Goal: Communication & Community: Participate in discussion

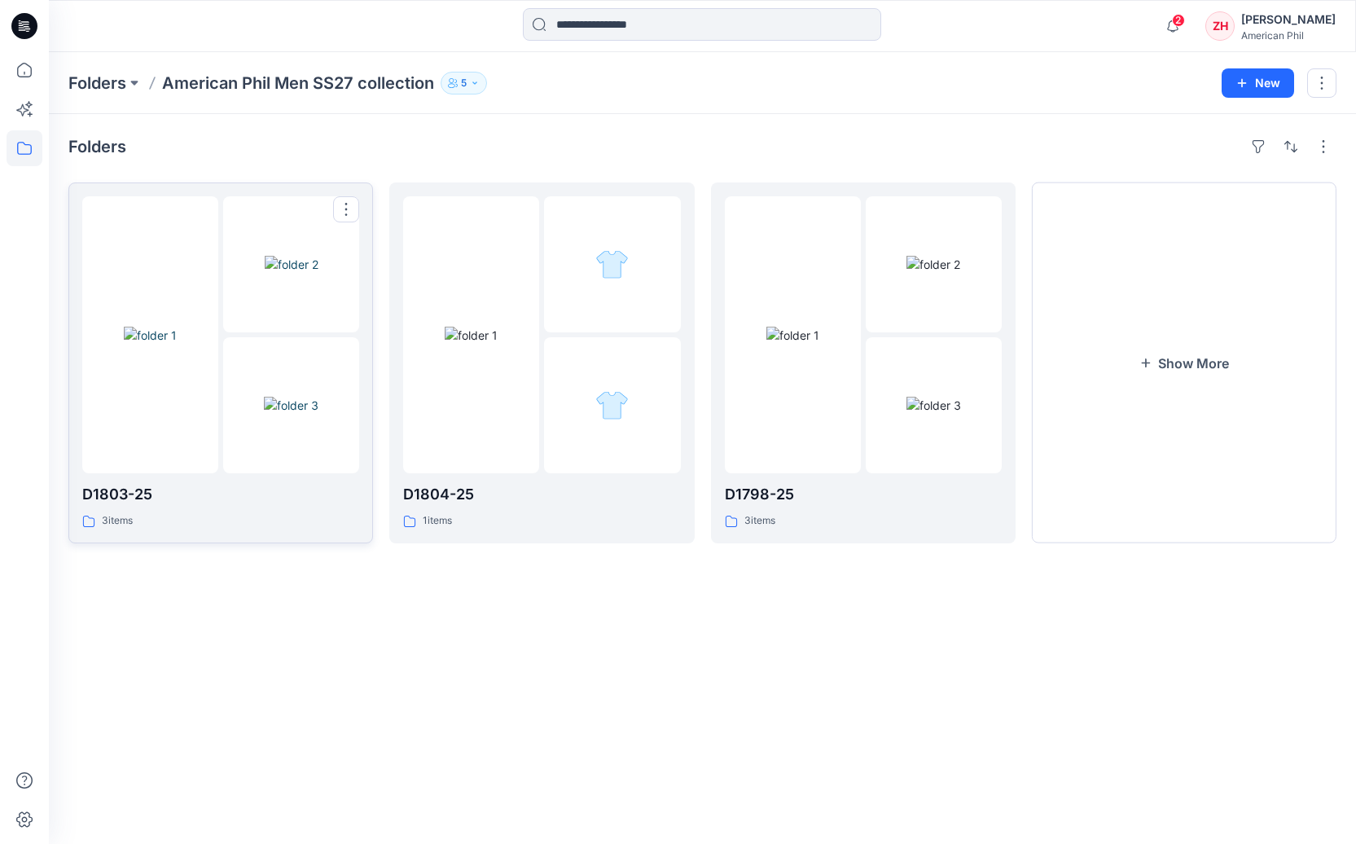
click at [313, 256] on img at bounding box center [292, 264] width 54 height 17
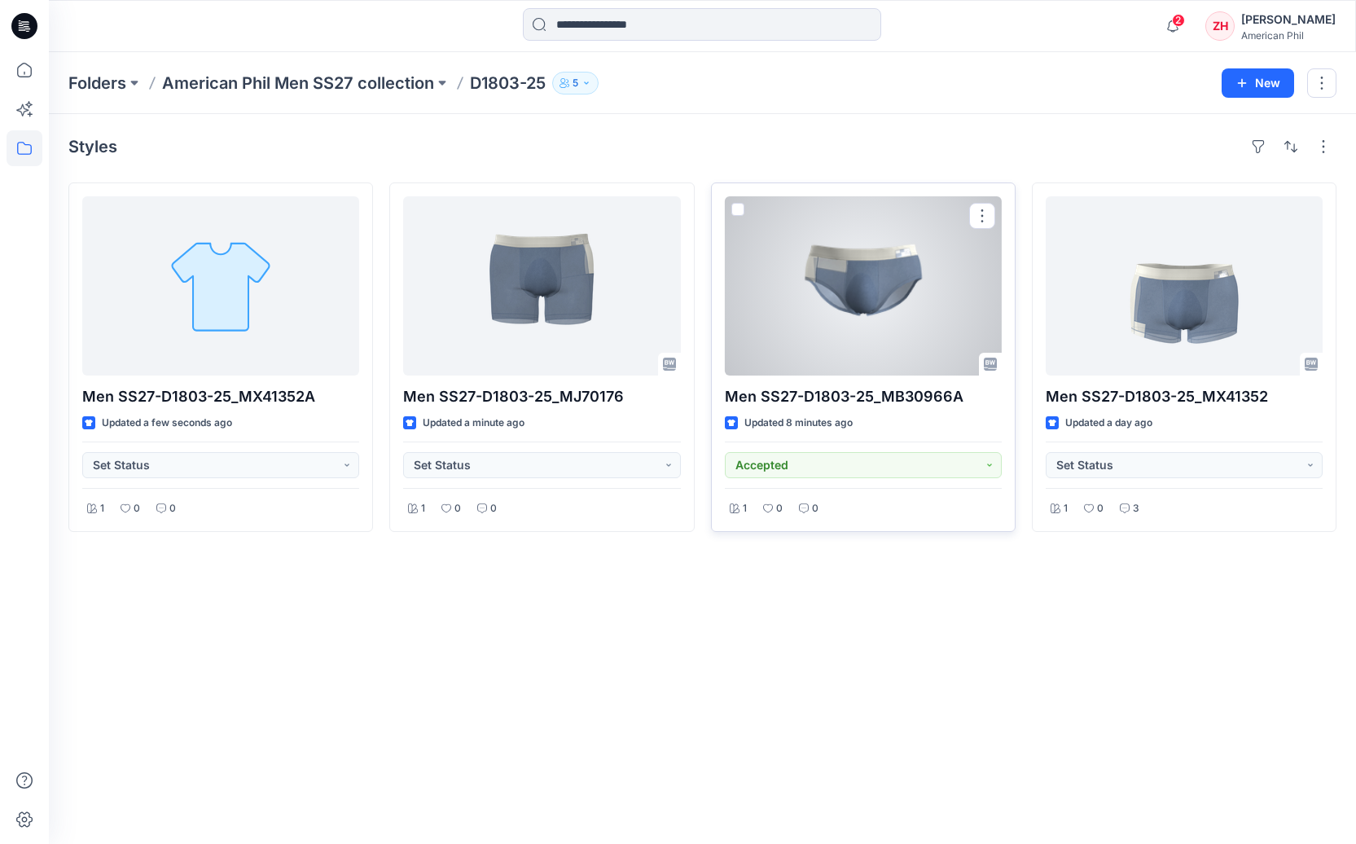
click at [937, 258] on div at bounding box center [863, 285] width 277 height 179
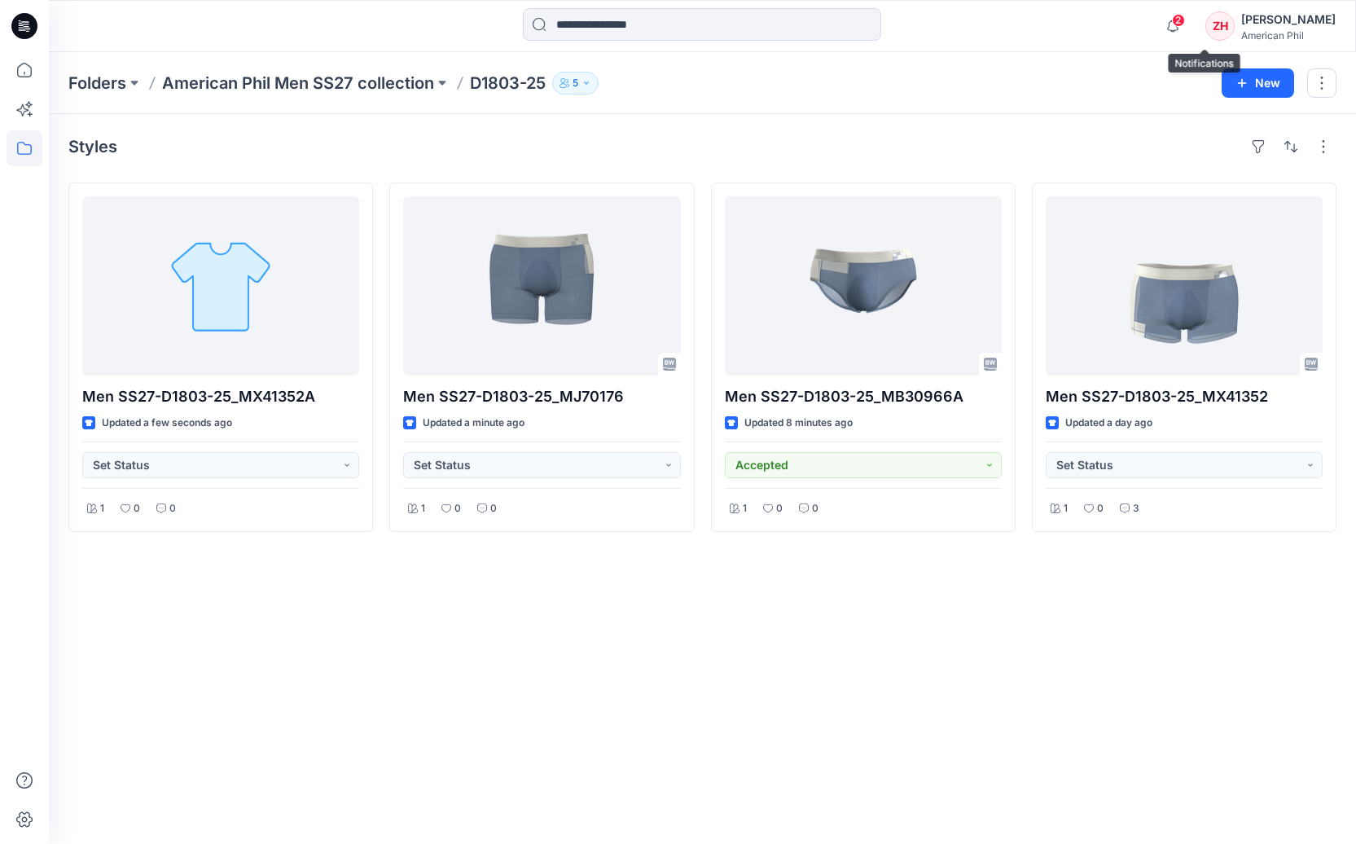
click at [1185, 20] on span "2" at bounding box center [1178, 20] width 13 height 13
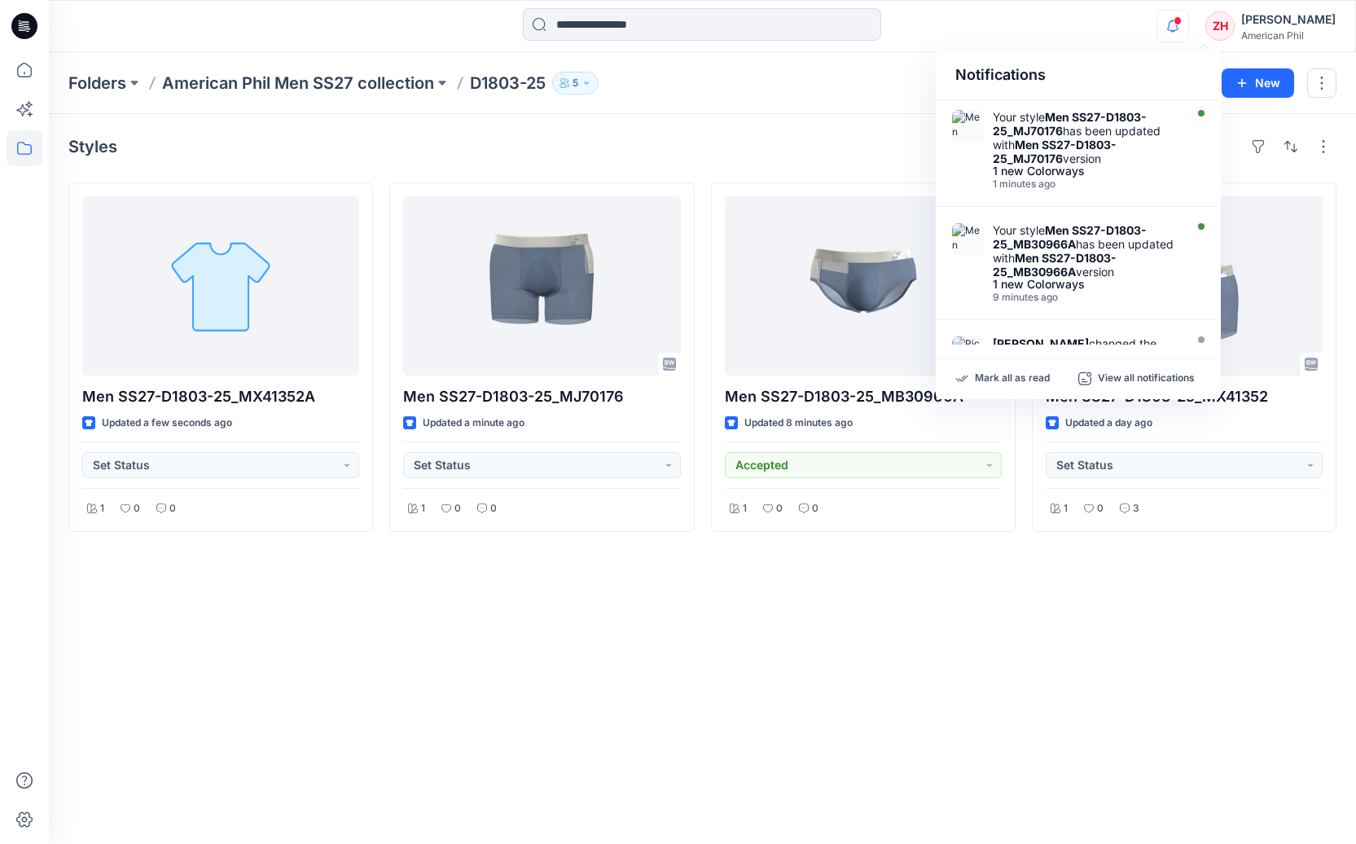
drag, startPoint x: 1012, startPoint y: 379, endPoint x: 1039, endPoint y: 201, distance: 179.7
click at [1011, 373] on p "Mark all as read" at bounding box center [1012, 378] width 75 height 15
click at [1062, 28] on div "Notifications Your style Men SS27-D1803-25_MJ70176 has been updated with Men SS…" at bounding box center [702, 26] width 1306 height 36
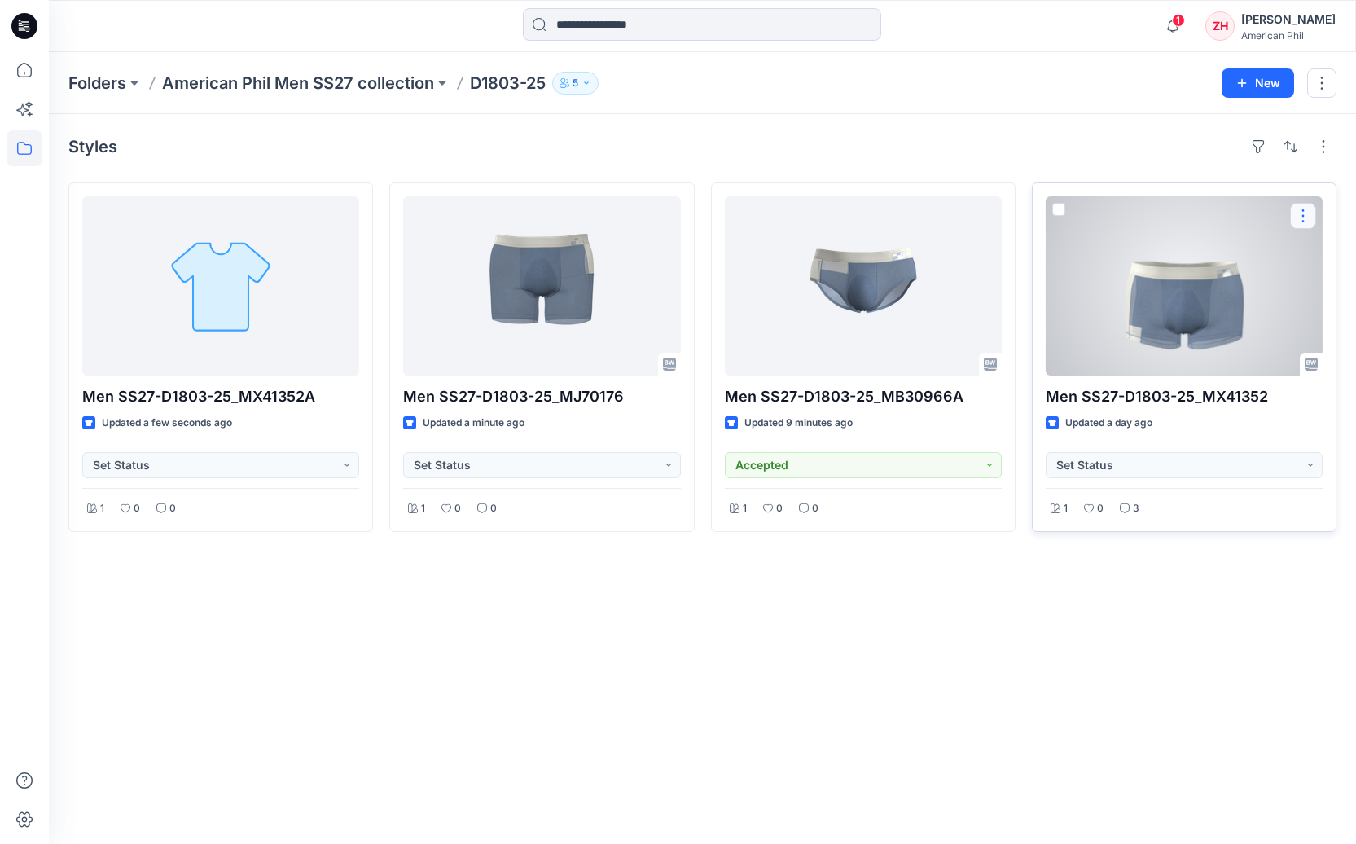
click at [1305, 213] on button "button" at bounding box center [1303, 216] width 26 height 26
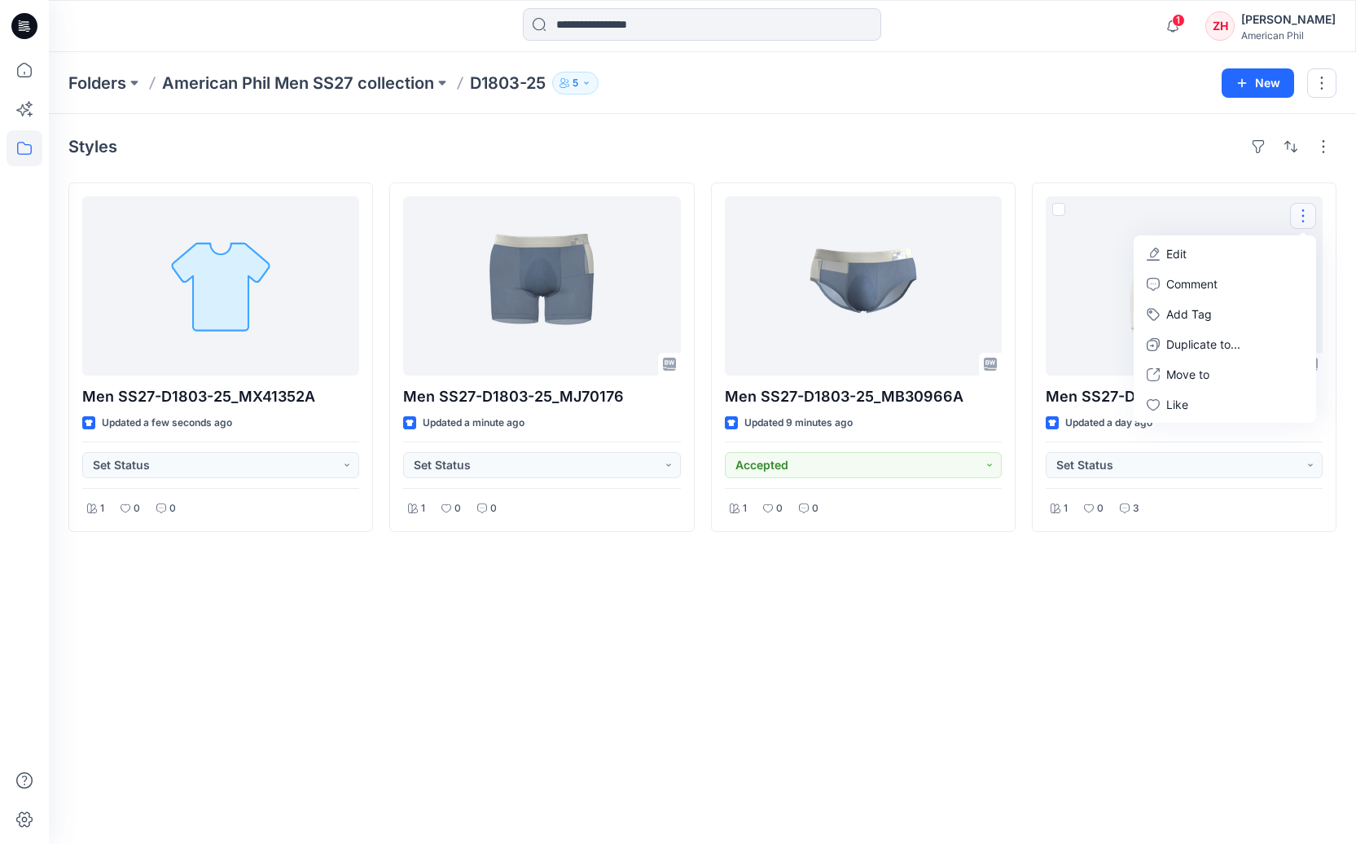
click at [1085, 125] on div "Styles Men SS27-D1803-25_MX41352A Updated a few seconds ago Set Status 1 0 0 Me…" at bounding box center [702, 479] width 1307 height 730
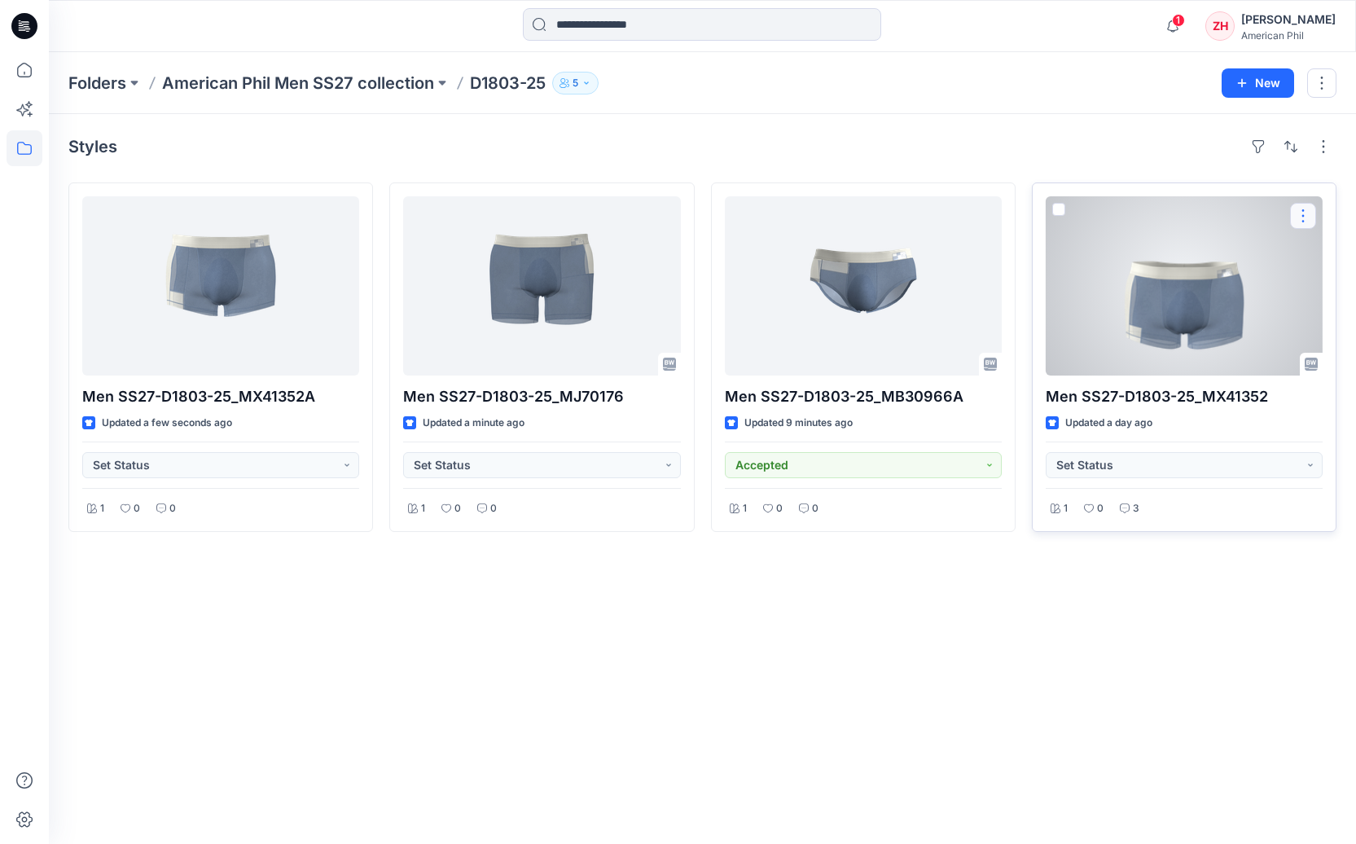
click at [1306, 217] on button "button" at bounding box center [1303, 216] width 26 height 26
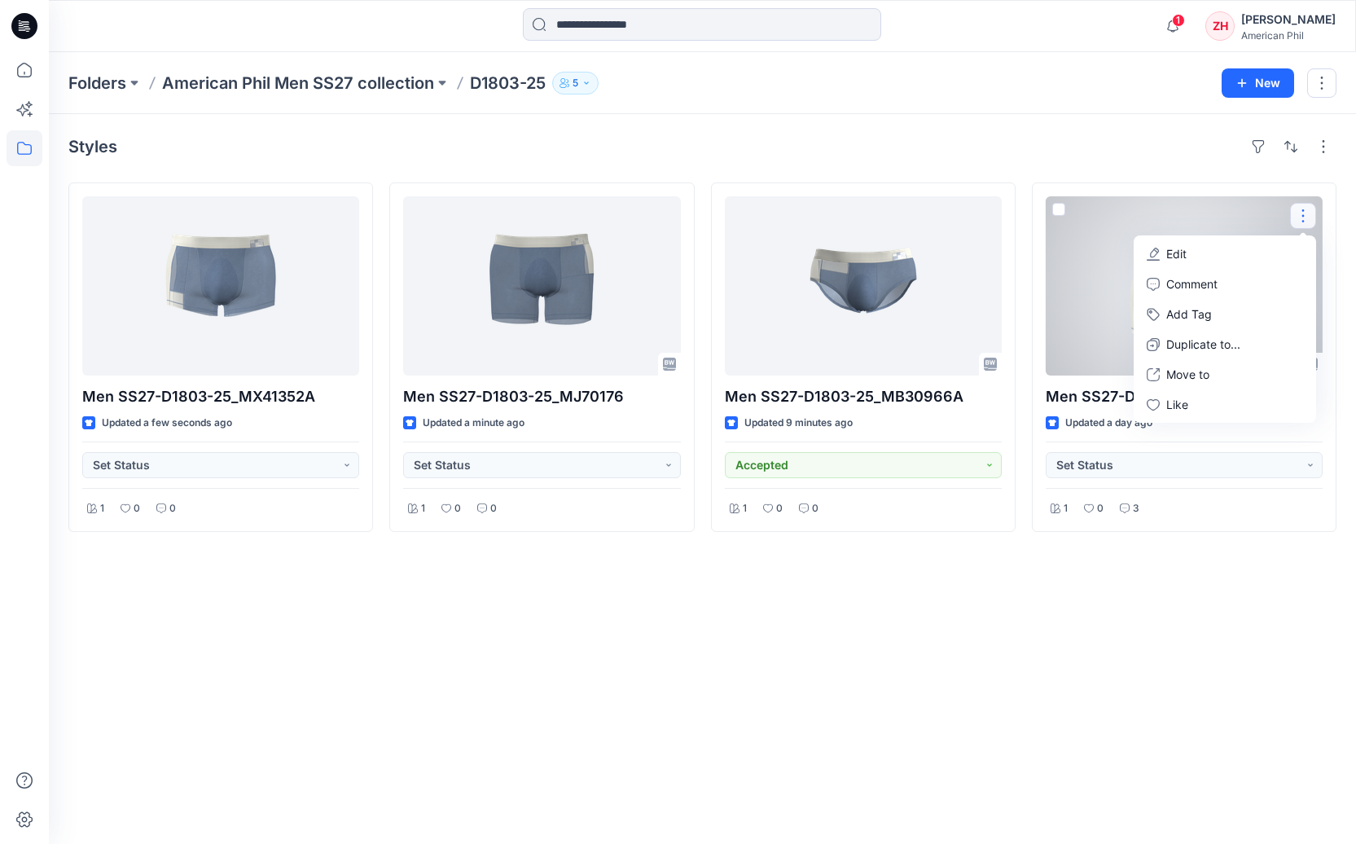
click at [1275, 255] on button "Edit" at bounding box center [1225, 254] width 176 height 30
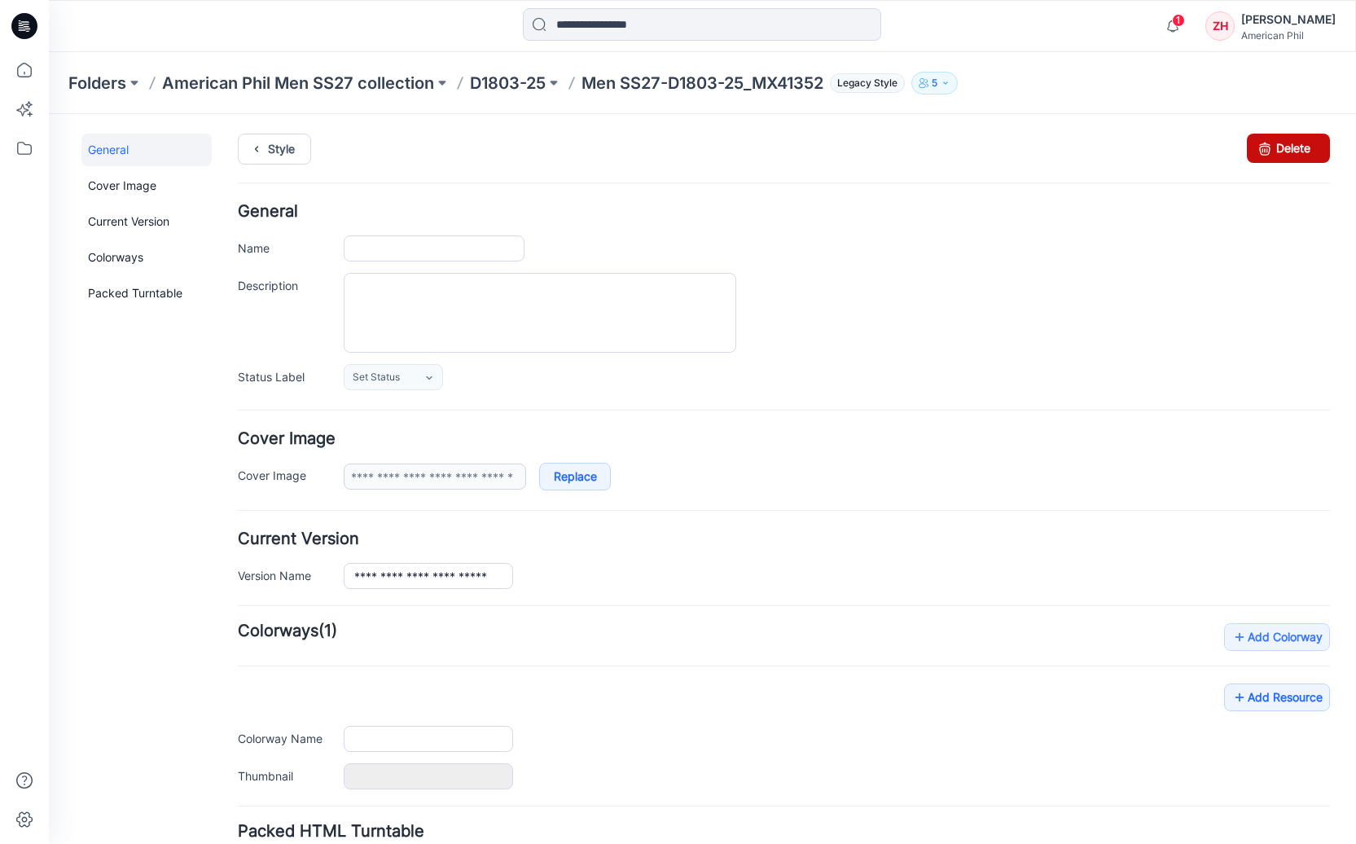
type input "**********"
click at [1271, 159] on link "Delete" at bounding box center [1288, 148] width 83 height 29
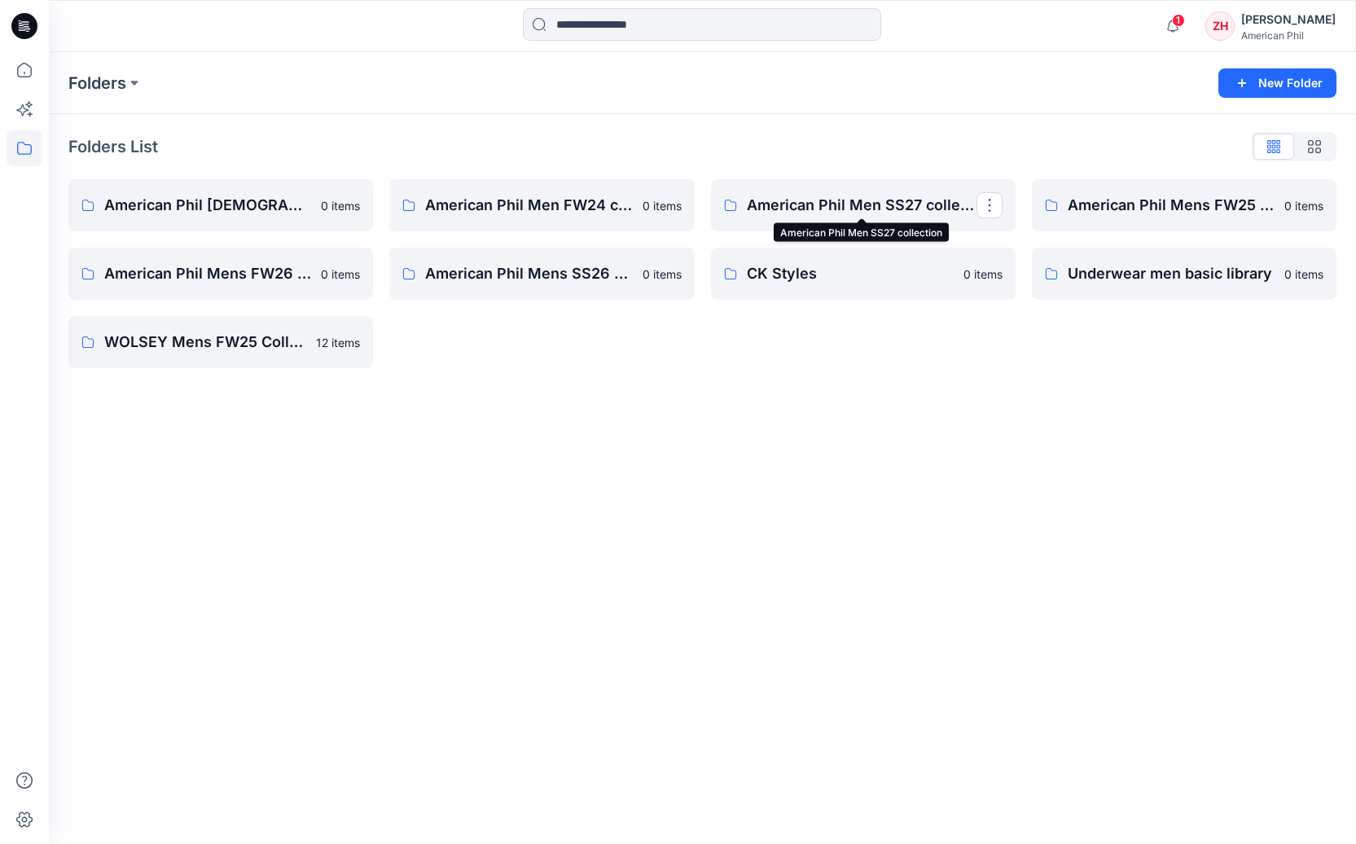
click at [936, 199] on p "American Phil Men SS27 collection" at bounding box center [862, 205] width 230 height 23
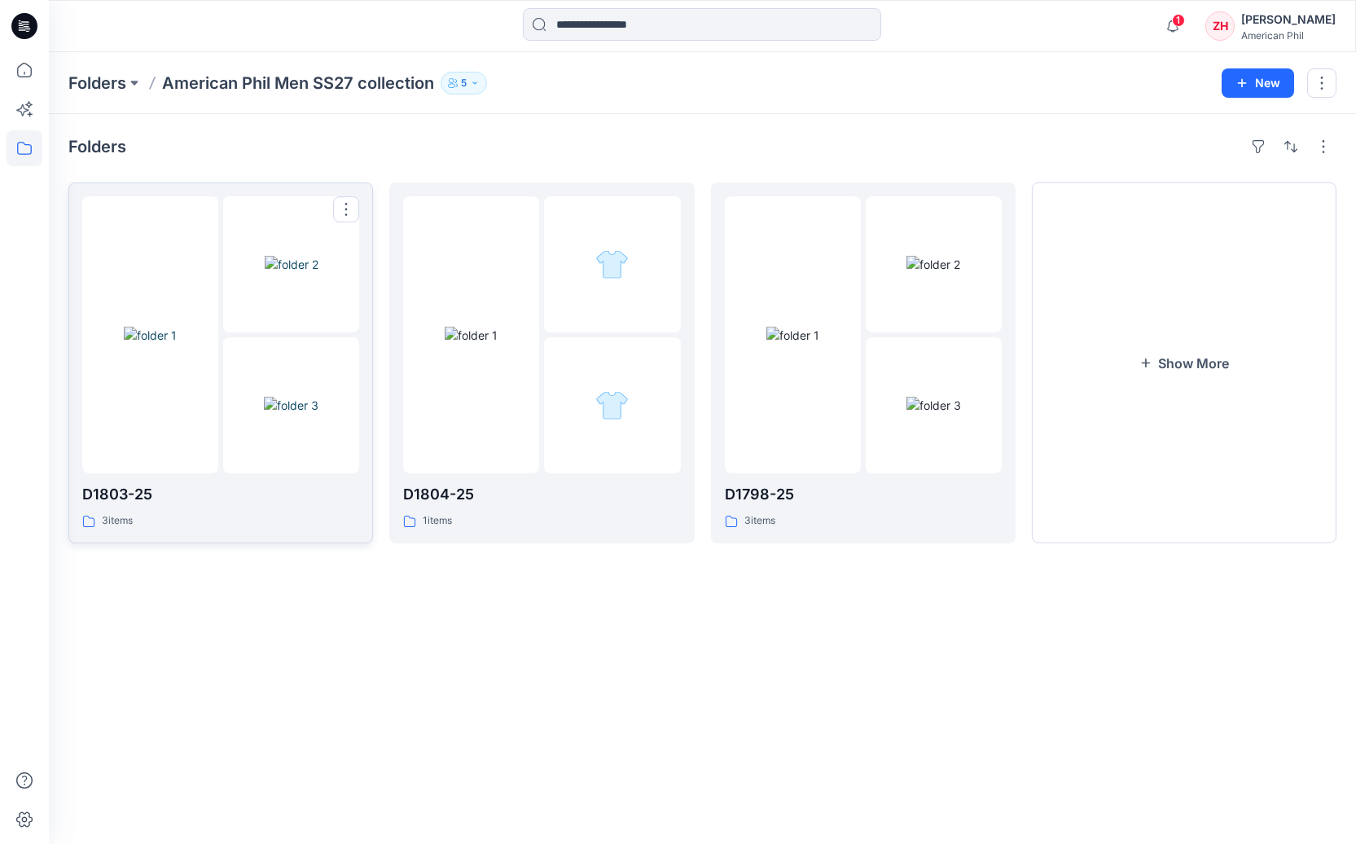
click at [265, 273] on img at bounding box center [292, 264] width 54 height 17
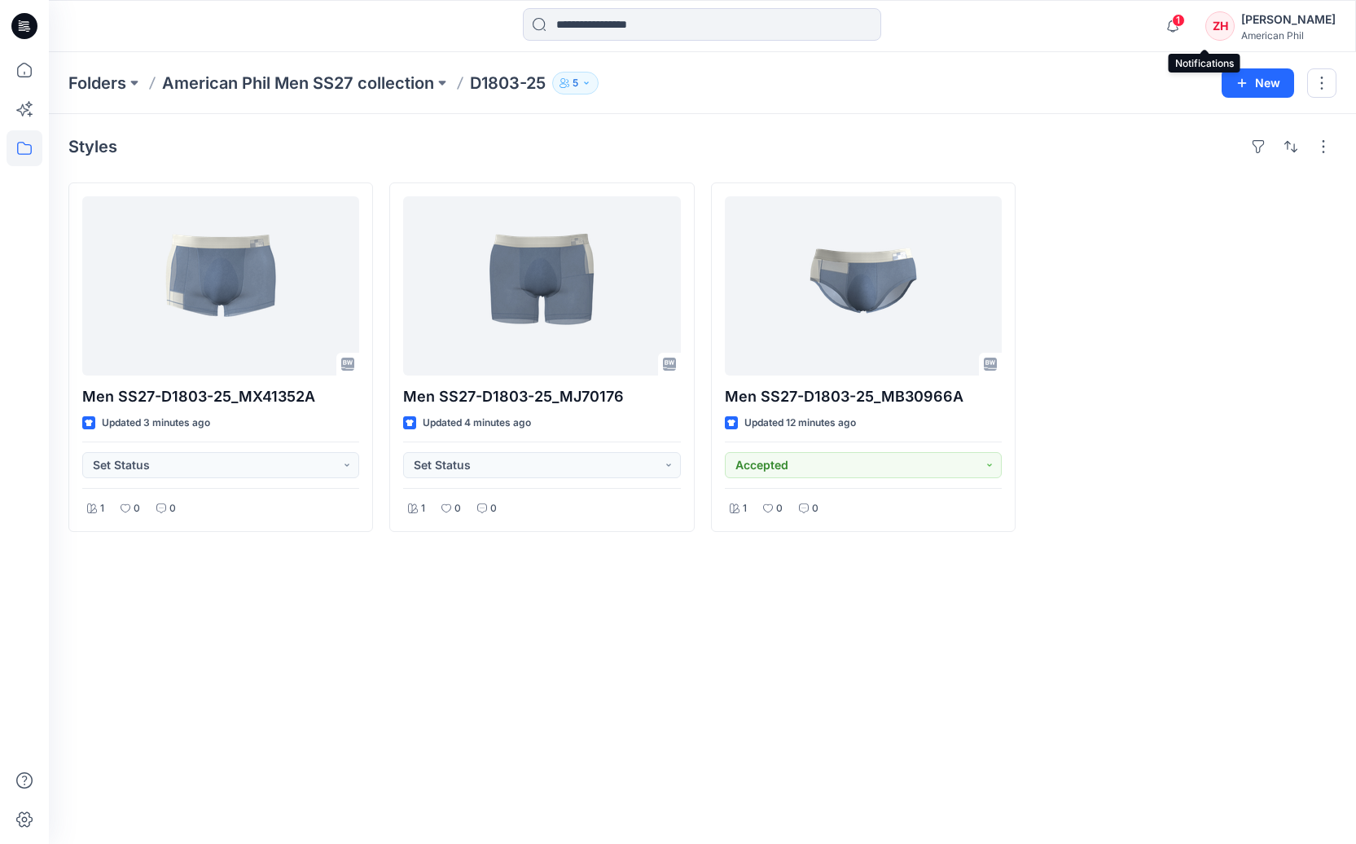
click at [1185, 17] on span "1" at bounding box center [1178, 20] width 13 height 13
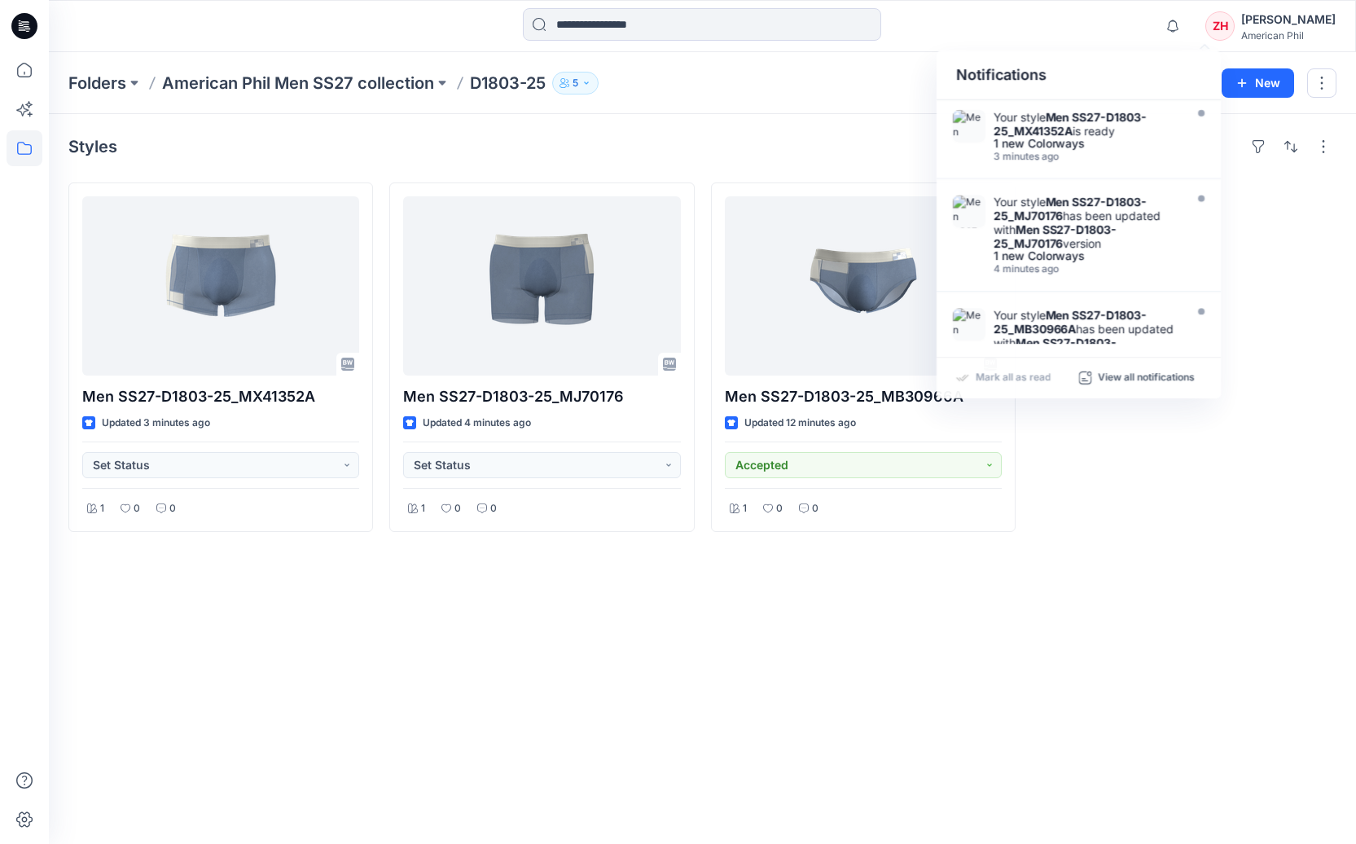
click at [1136, 32] on div "Notifications Your style Men SS27-D1803-25_MX41352A is ready 1 new Colorways 3 …" at bounding box center [702, 26] width 1306 height 36
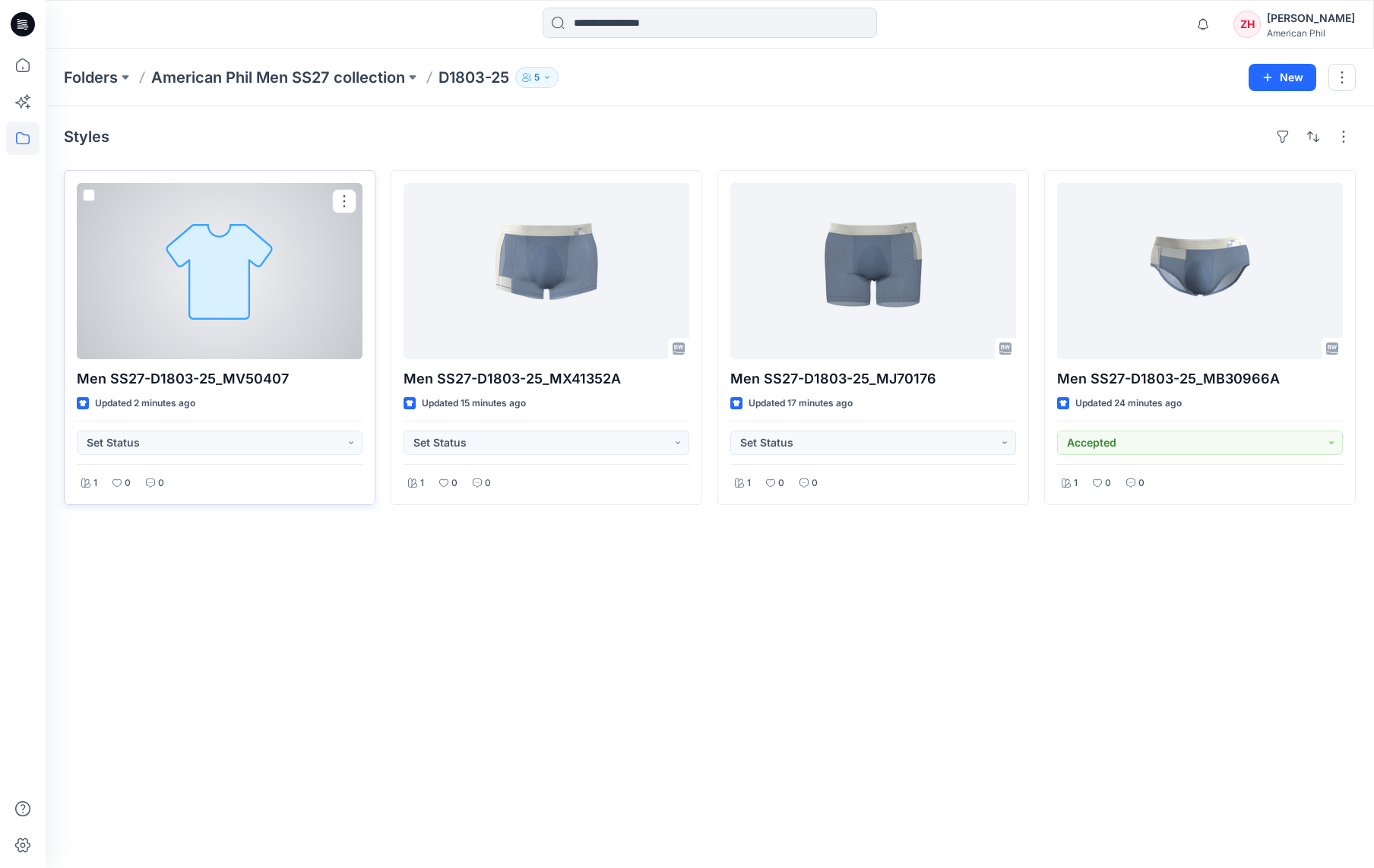
click at [285, 259] on div at bounding box center [219, 270] width 285 height 176
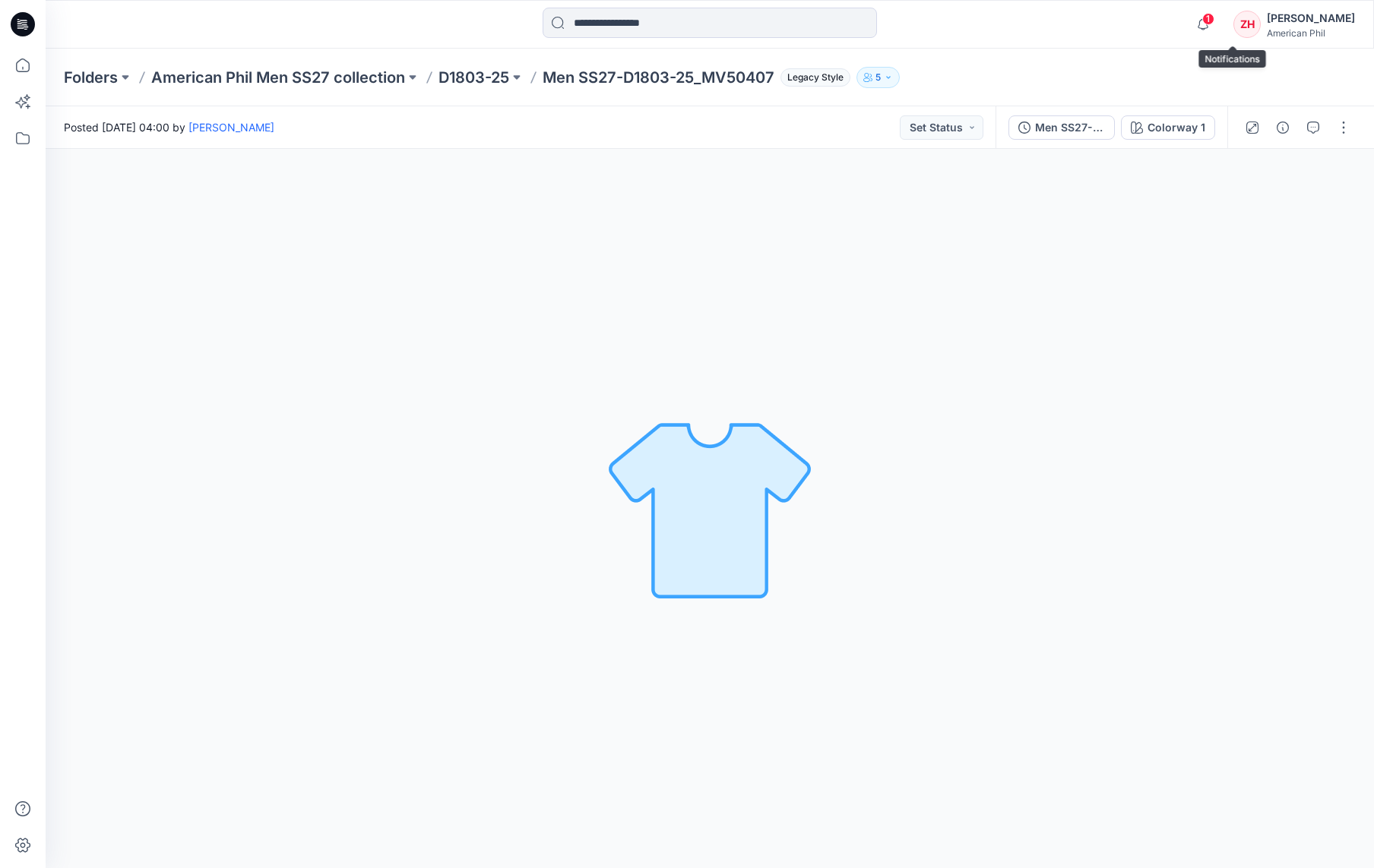
click at [1214, 17] on span "1" at bounding box center [1207, 19] width 12 height 12
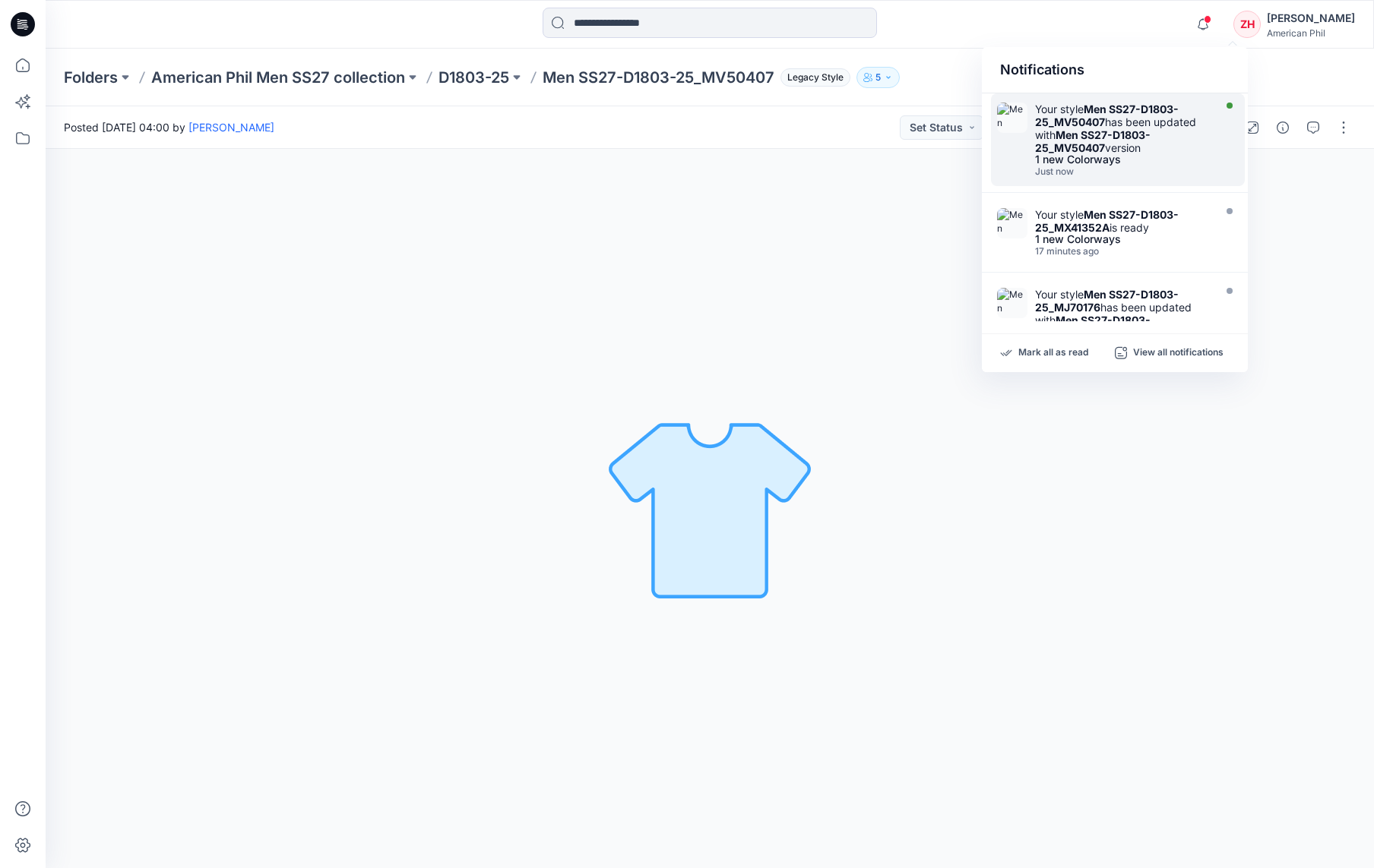
click at [1119, 108] on strong "Men SS27-D1803-25_MV50407" at bounding box center [1106, 116] width 144 height 26
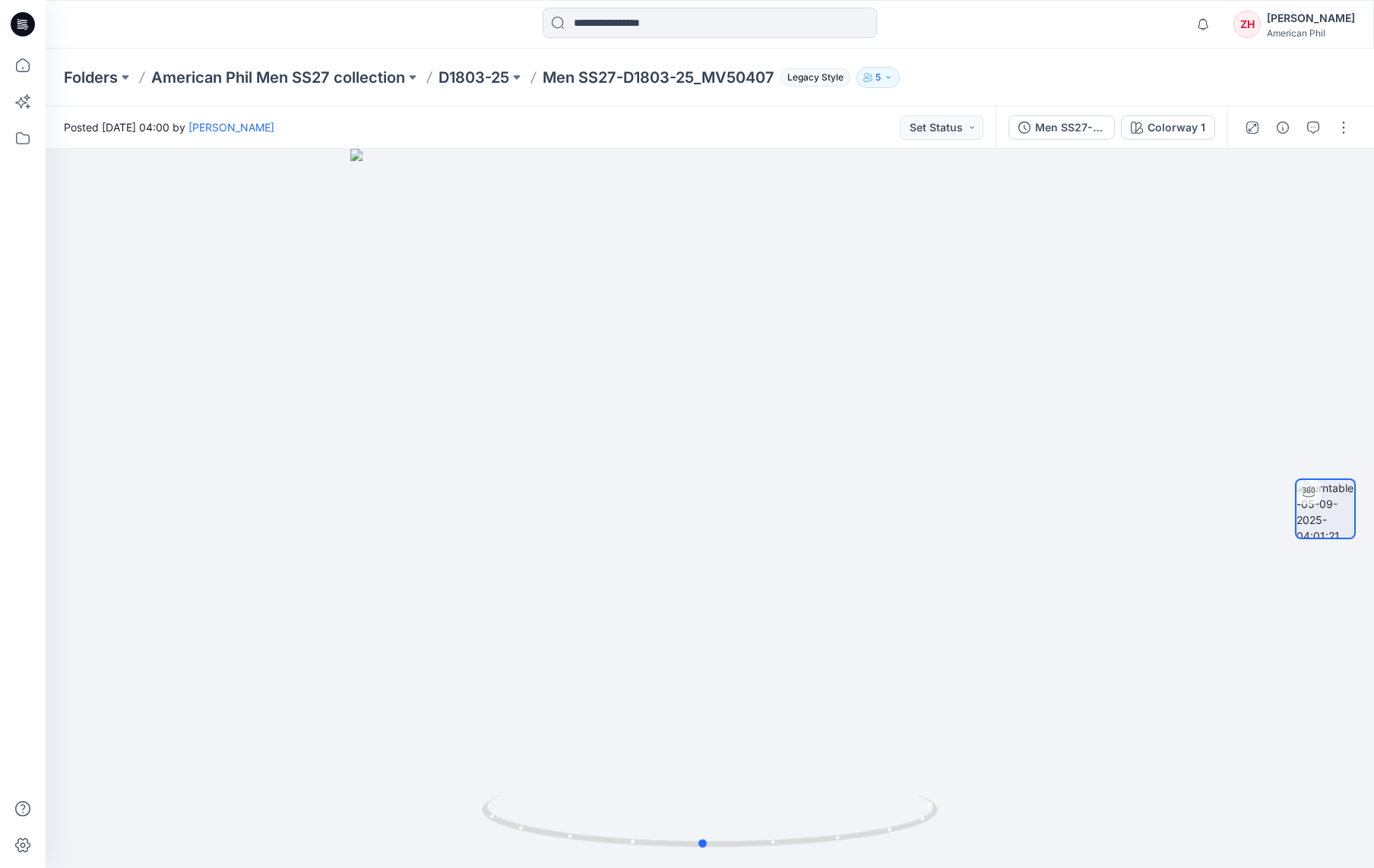
click at [857, 754] on div at bounding box center [710, 508] width 1328 height 719
click at [303, 76] on p "American Phil Men SS27 collection" at bounding box center [278, 77] width 254 height 21
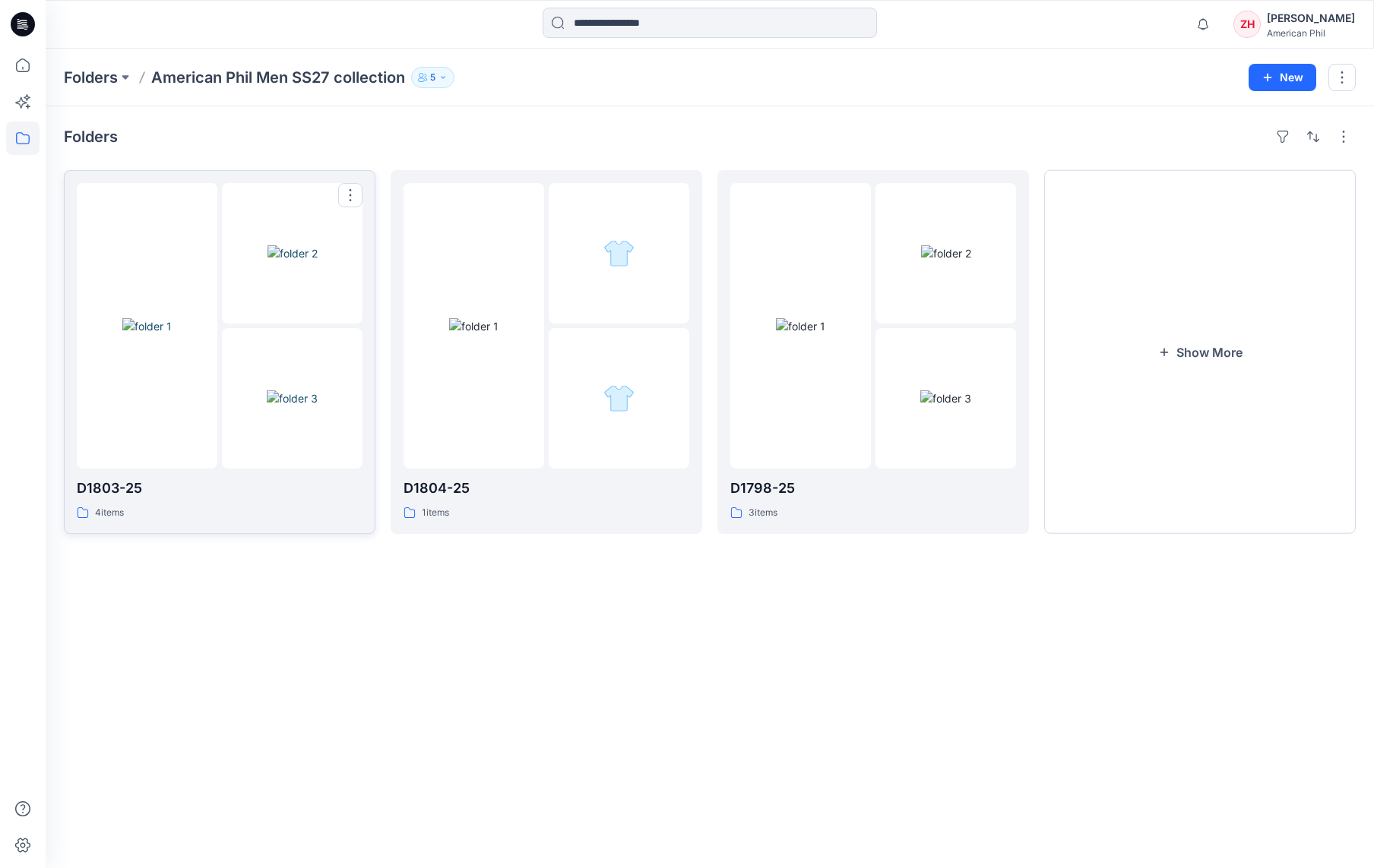
click at [243, 173] on link "D1803-25 4 items" at bounding box center [219, 351] width 312 height 364
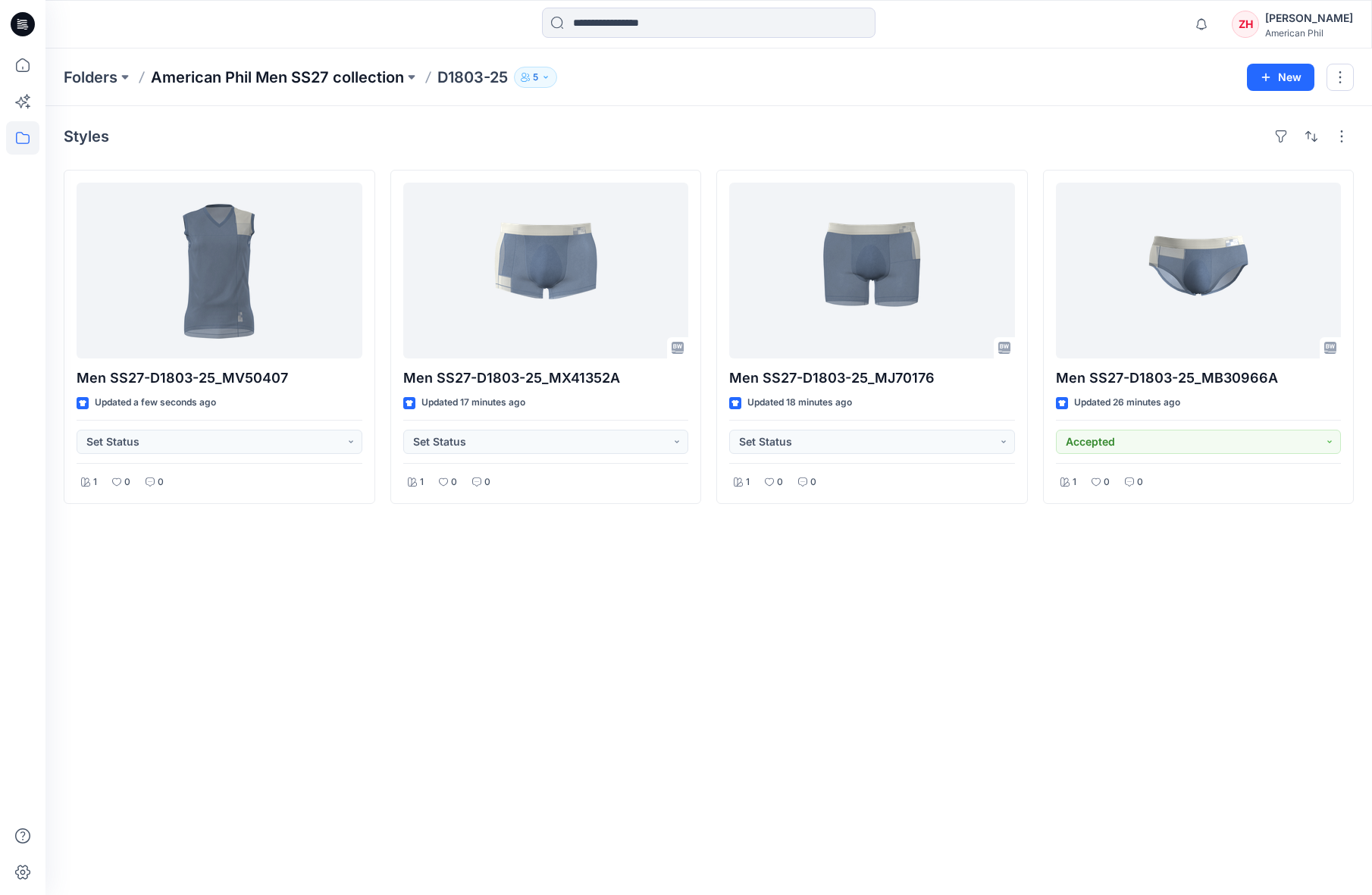
click at [322, 79] on p "American Phil Men SS27 collection" at bounding box center [277, 77] width 253 height 21
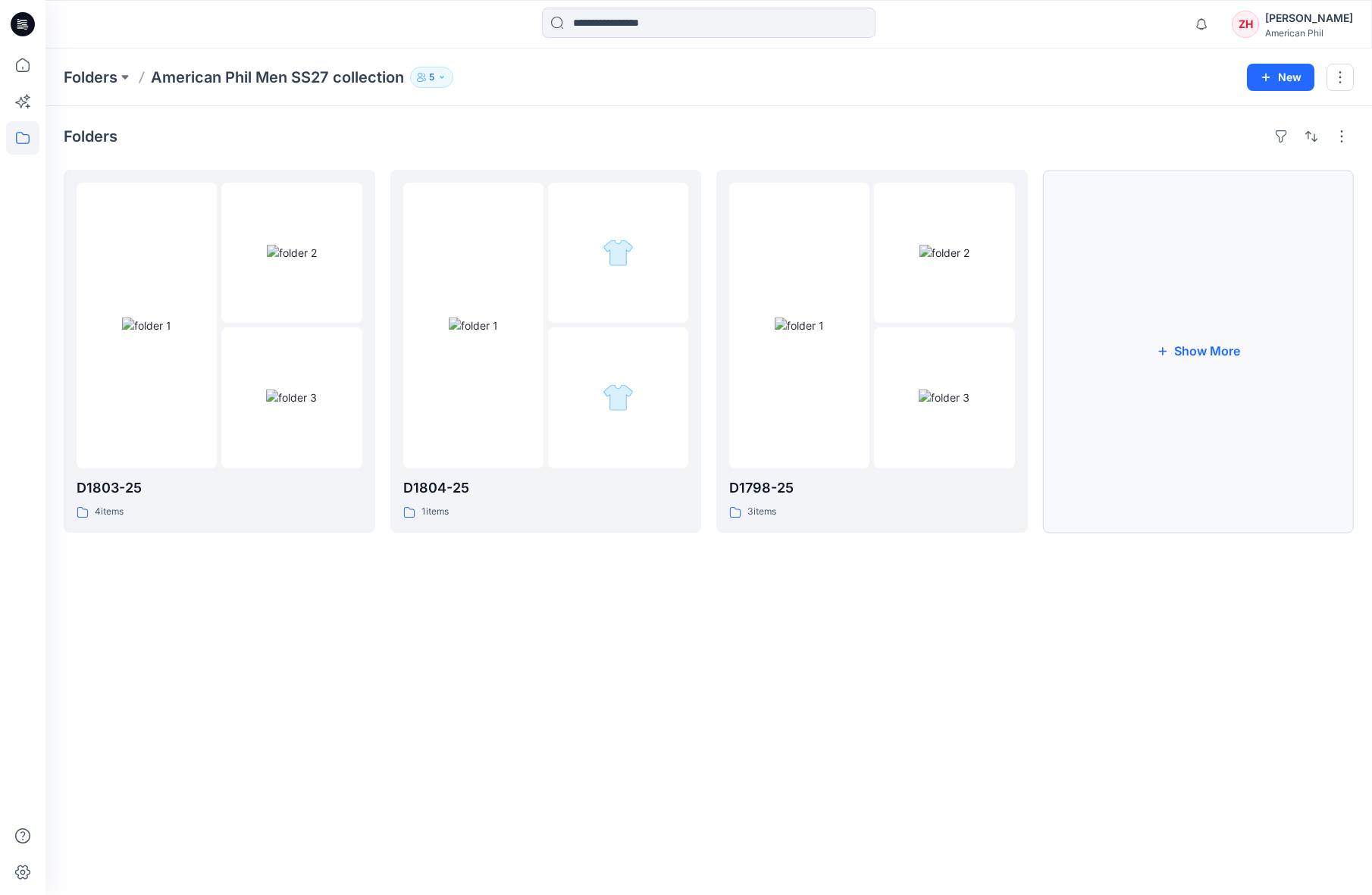
click at [1228, 338] on button "Show More" at bounding box center [1199, 351] width 312 height 363
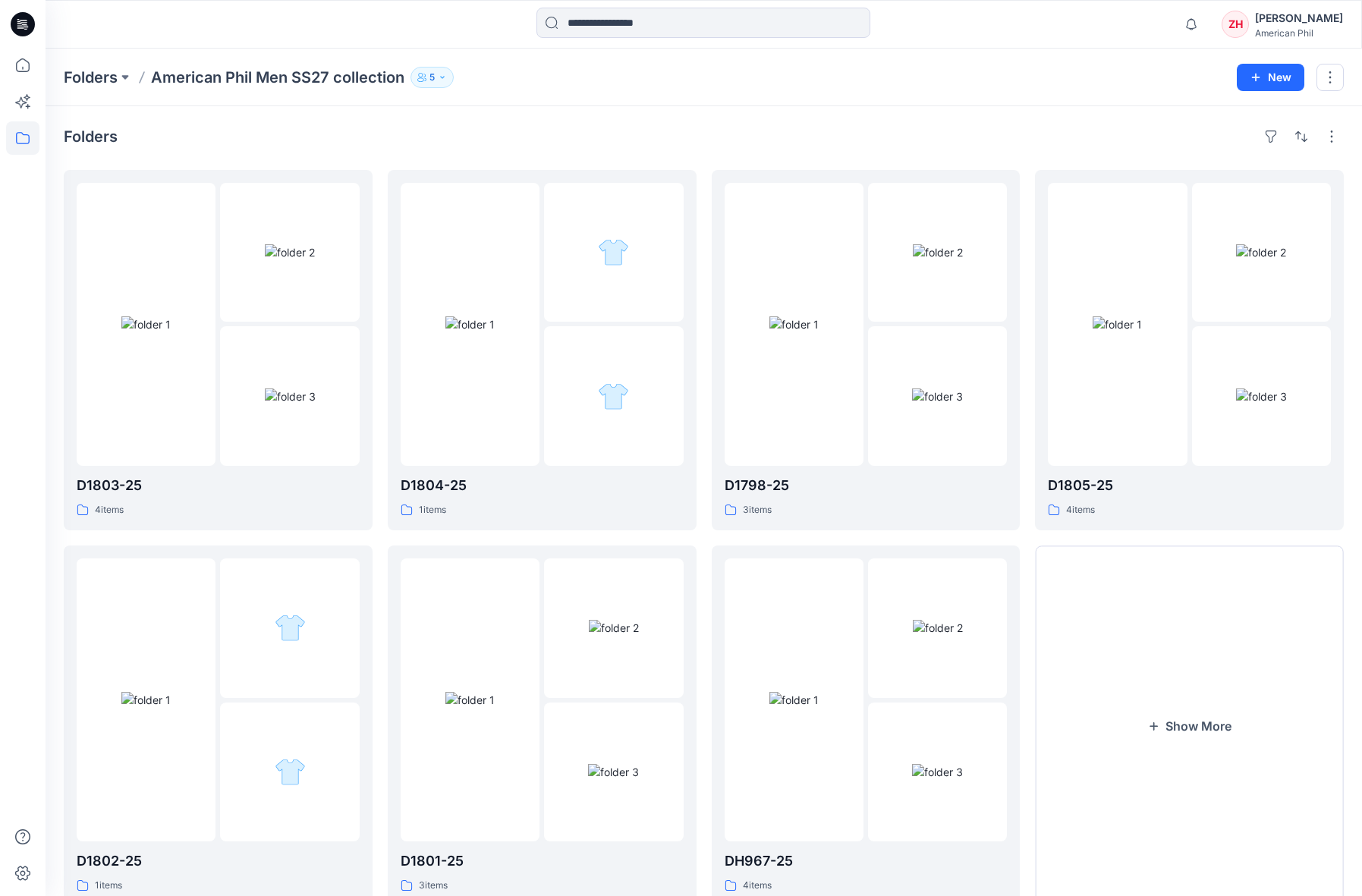
scroll to position [51, 0]
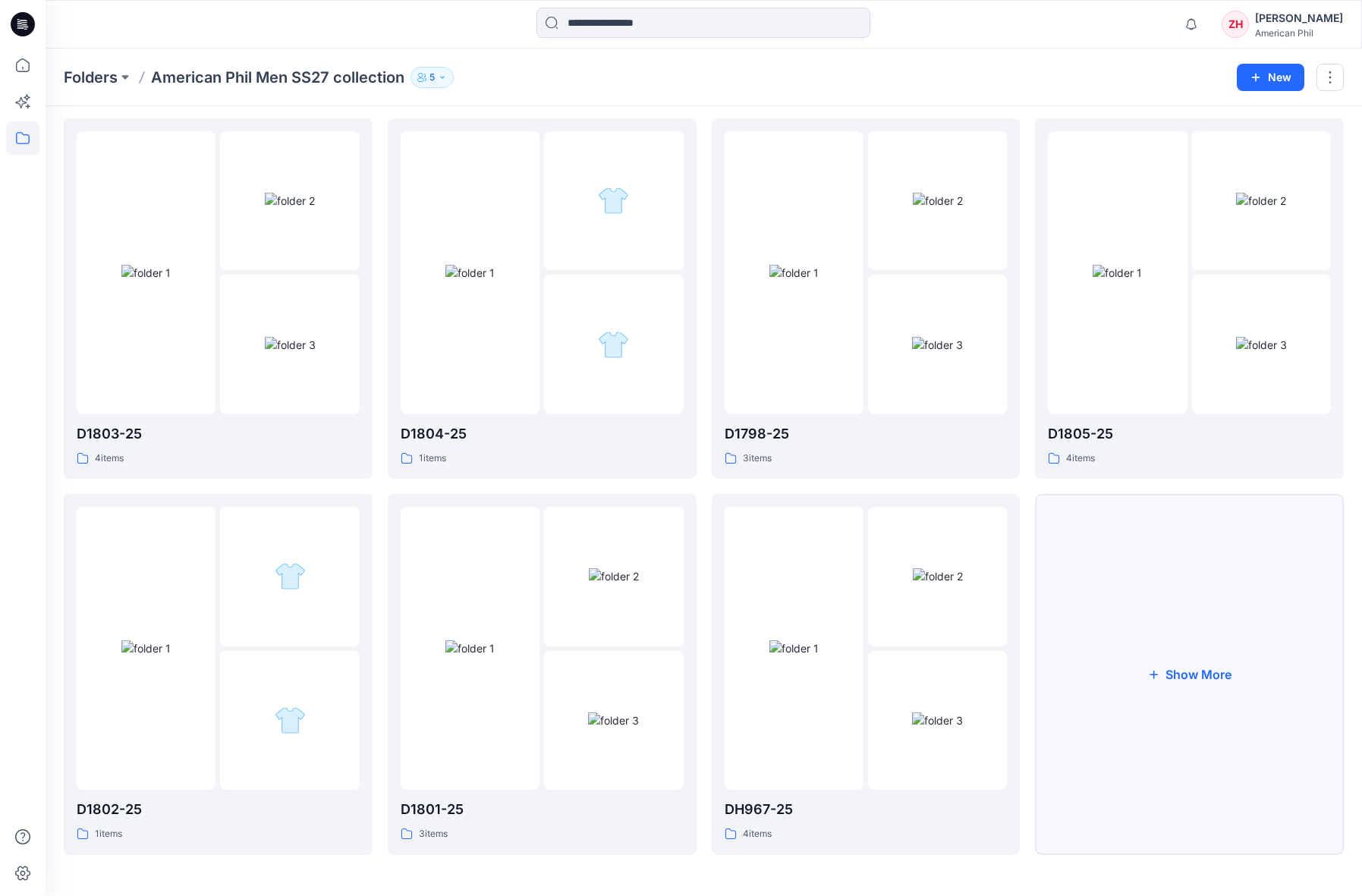
click at [1237, 671] on button "Show More" at bounding box center [1189, 673] width 308 height 360
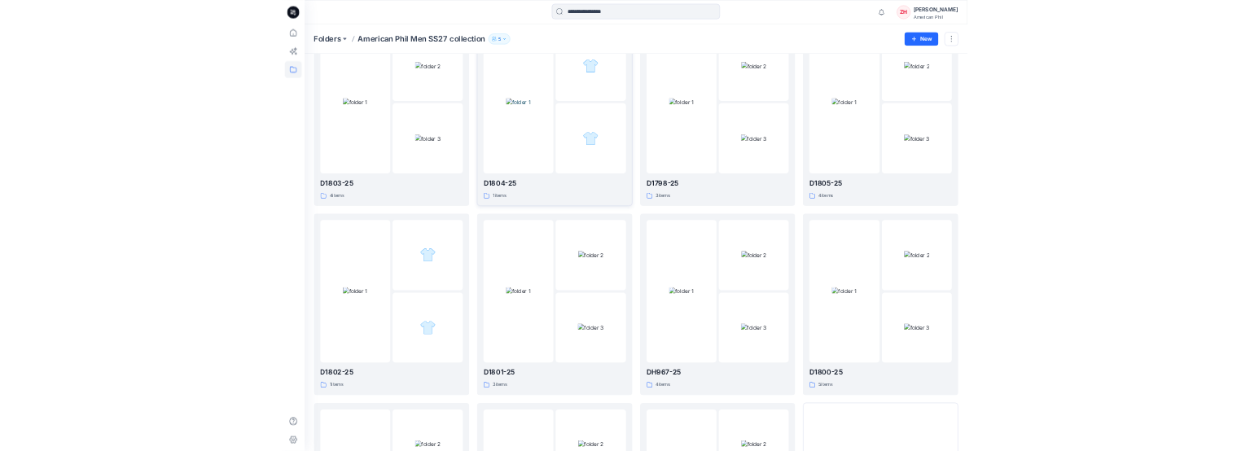
scroll to position [0, 0]
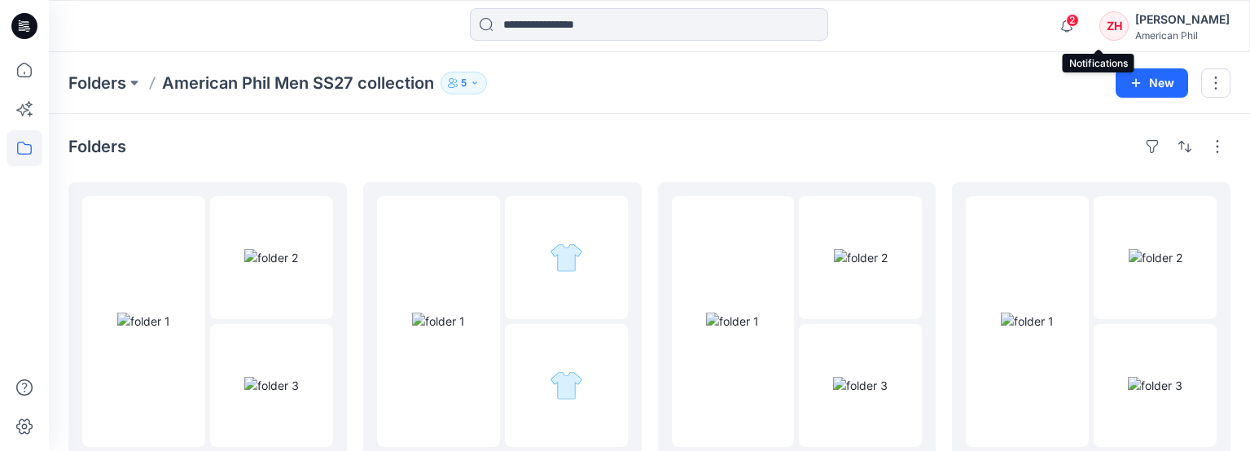
click at [1079, 15] on span "2" at bounding box center [1072, 20] width 13 height 13
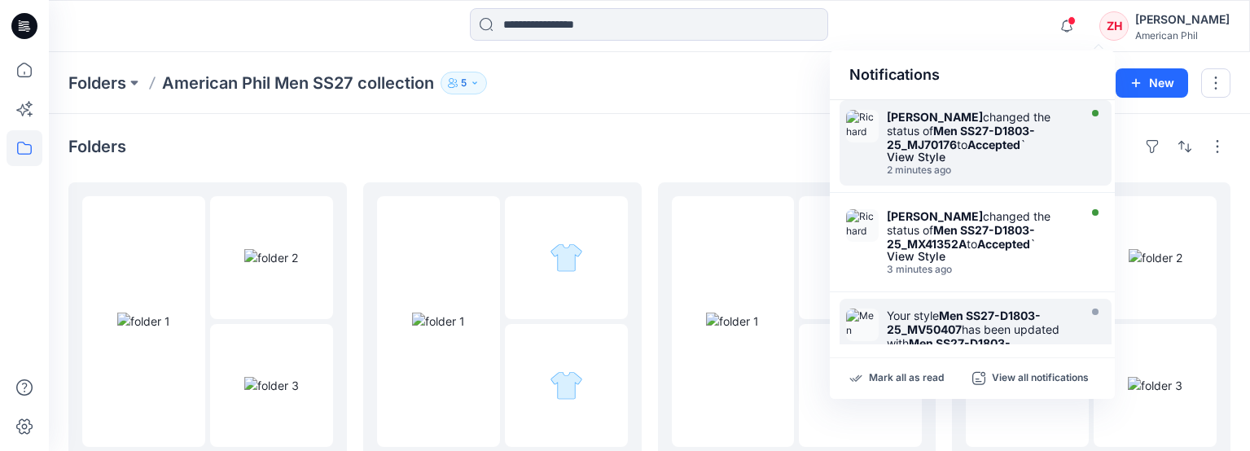
drag, startPoint x: 1020, startPoint y: 215, endPoint x: 1025, endPoint y: 181, distance: 34.7
click at [1020, 215] on div "[PERSON_NAME] changed the status of Men SS27-D1803-25_MX41352A to Accepted `" at bounding box center [980, 230] width 187 height 42
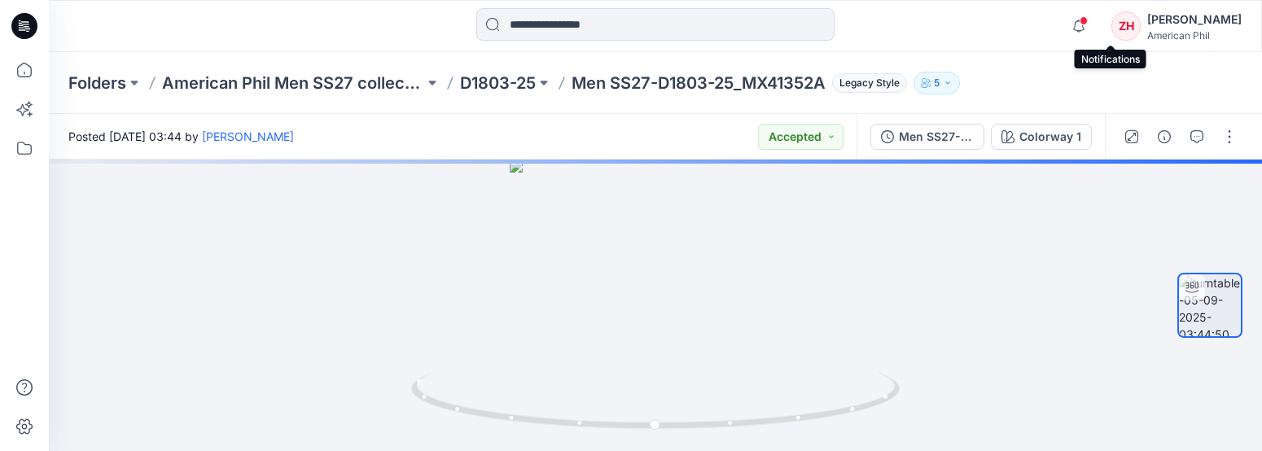
click at [1088, 21] on span at bounding box center [1084, 20] width 8 height 9
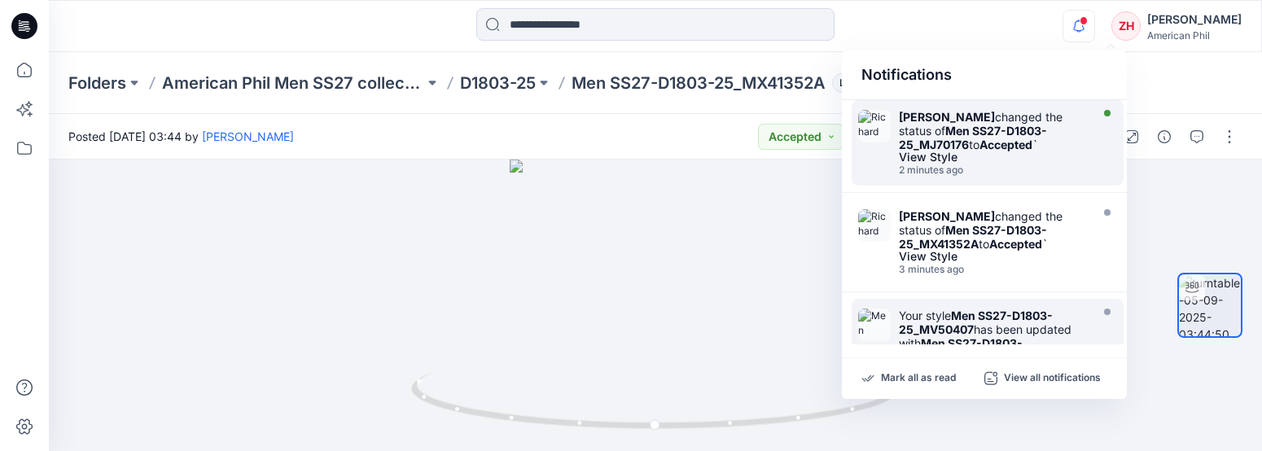
drag, startPoint x: 1061, startPoint y: 127, endPoint x: 1068, endPoint y: 116, distance: 12.4
click at [1061, 127] on div "[PERSON_NAME] changed the status of Men SS27-D1803-25_MJ70176 to Accepted `" at bounding box center [992, 131] width 187 height 42
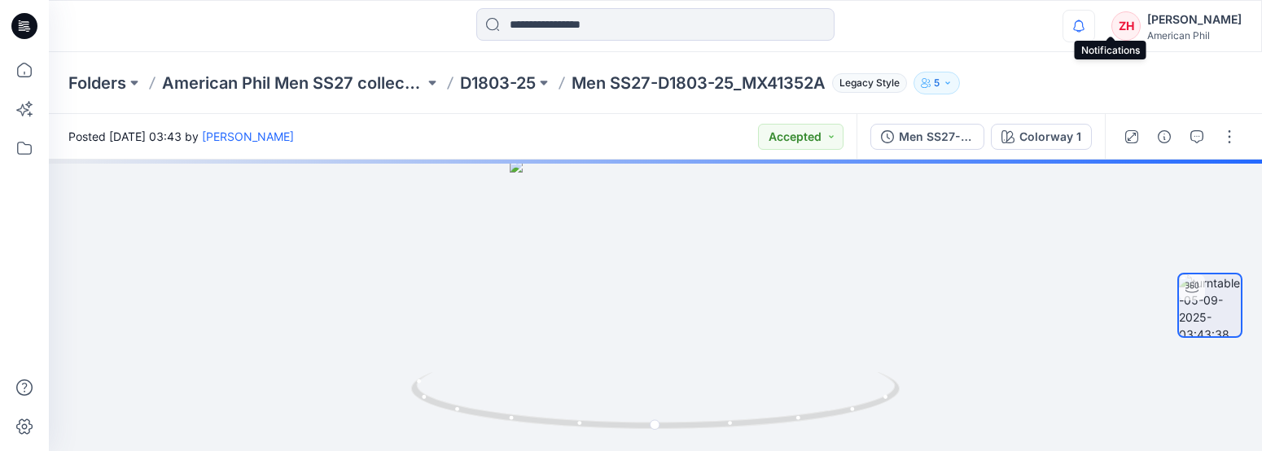
click at [1095, 23] on icon "button" at bounding box center [1079, 26] width 31 height 33
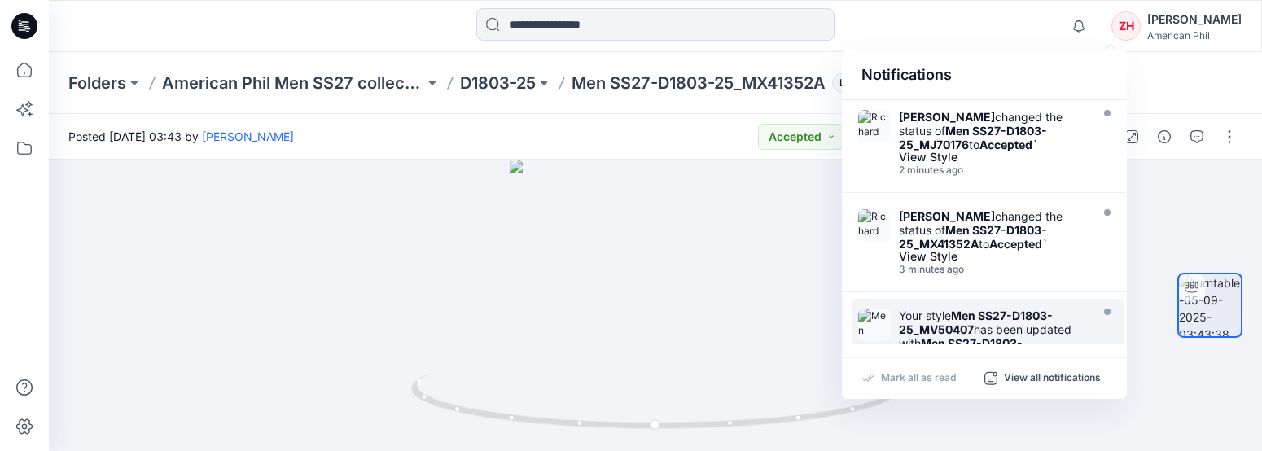
click at [924, 384] on p "Mark all as read" at bounding box center [918, 378] width 75 height 15
click at [1011, 26] on div "Notifications [PERSON_NAME] changed the status of Men SS27-D1803-25_MJ70176 to …" at bounding box center [655, 26] width 1213 height 36
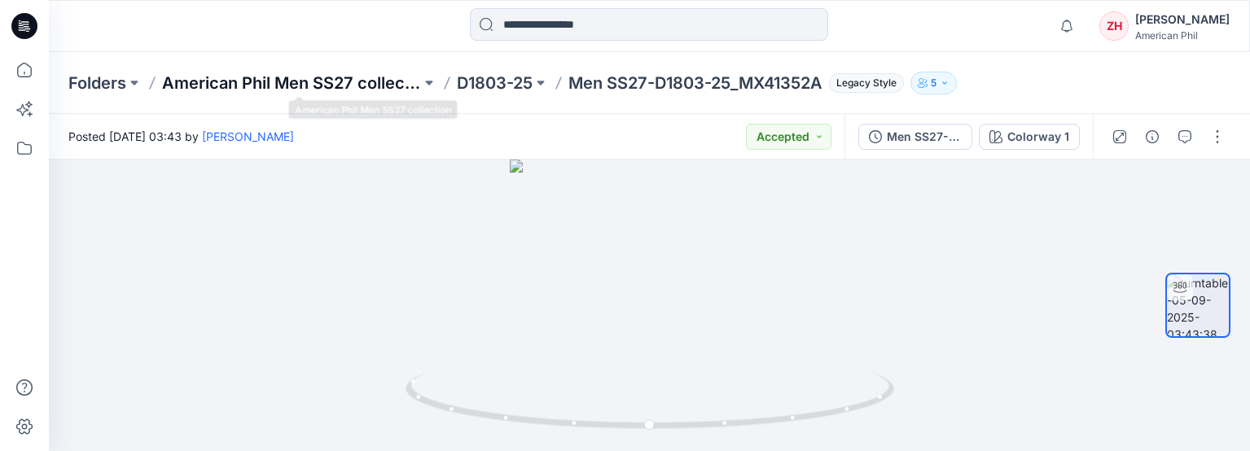
click at [305, 81] on p "American Phil Men SS27 collection" at bounding box center [291, 83] width 259 height 23
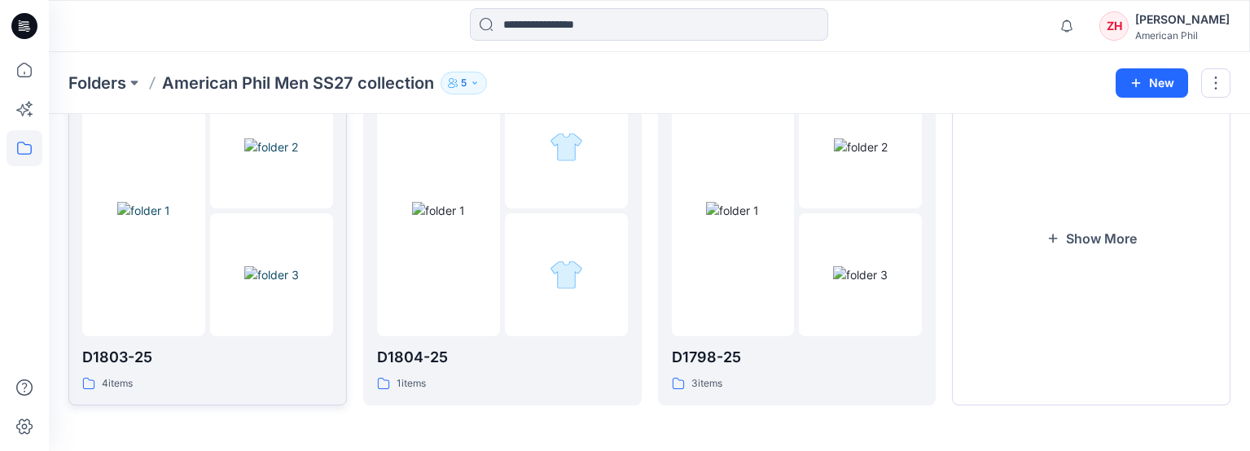
click at [170, 202] on img at bounding box center [143, 210] width 53 height 17
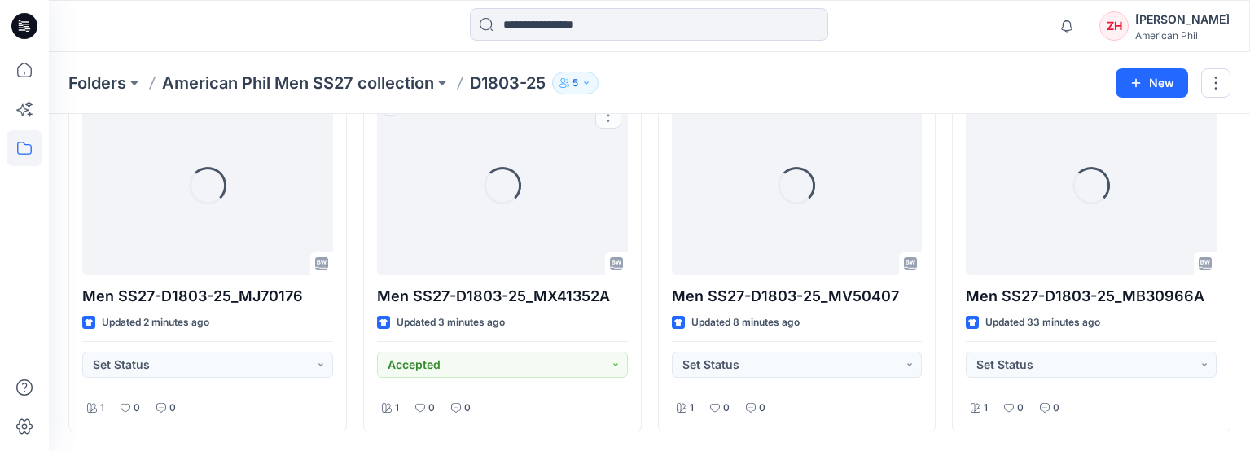
scroll to position [99, 0]
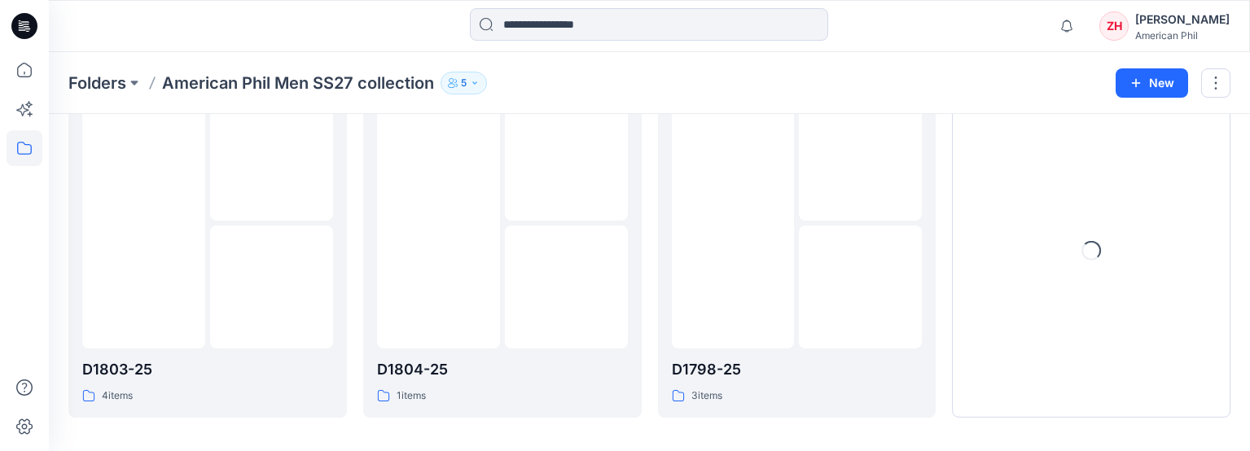
scroll to position [111, 0]
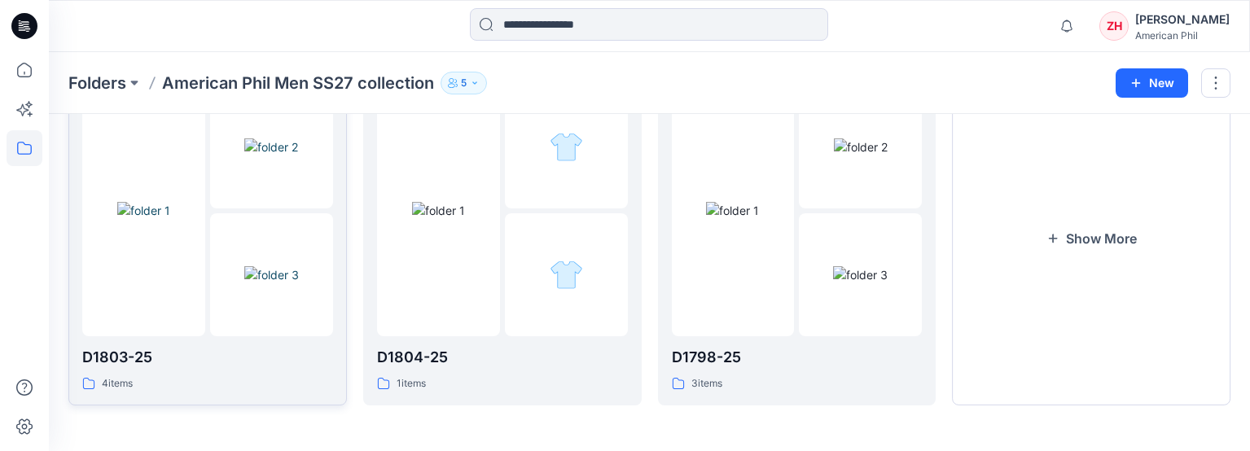
click at [163, 202] on img at bounding box center [143, 210] width 53 height 17
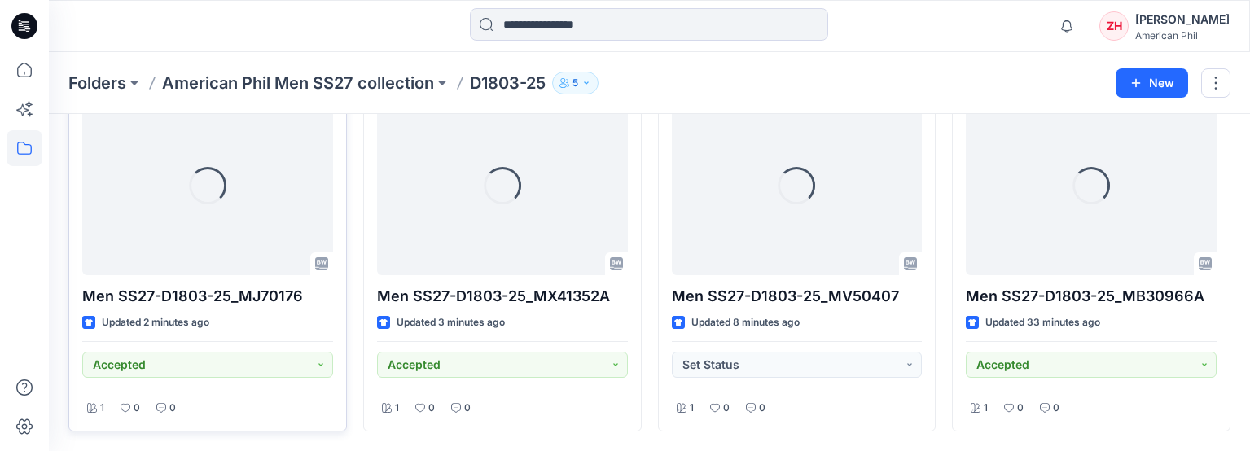
scroll to position [99, 0]
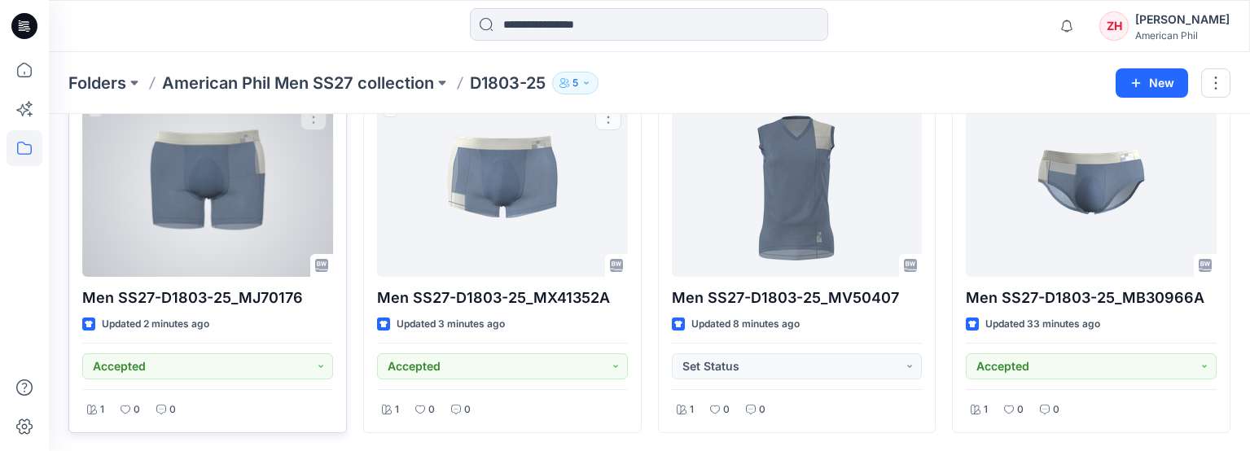
click at [247, 190] on div at bounding box center [207, 187] width 251 height 179
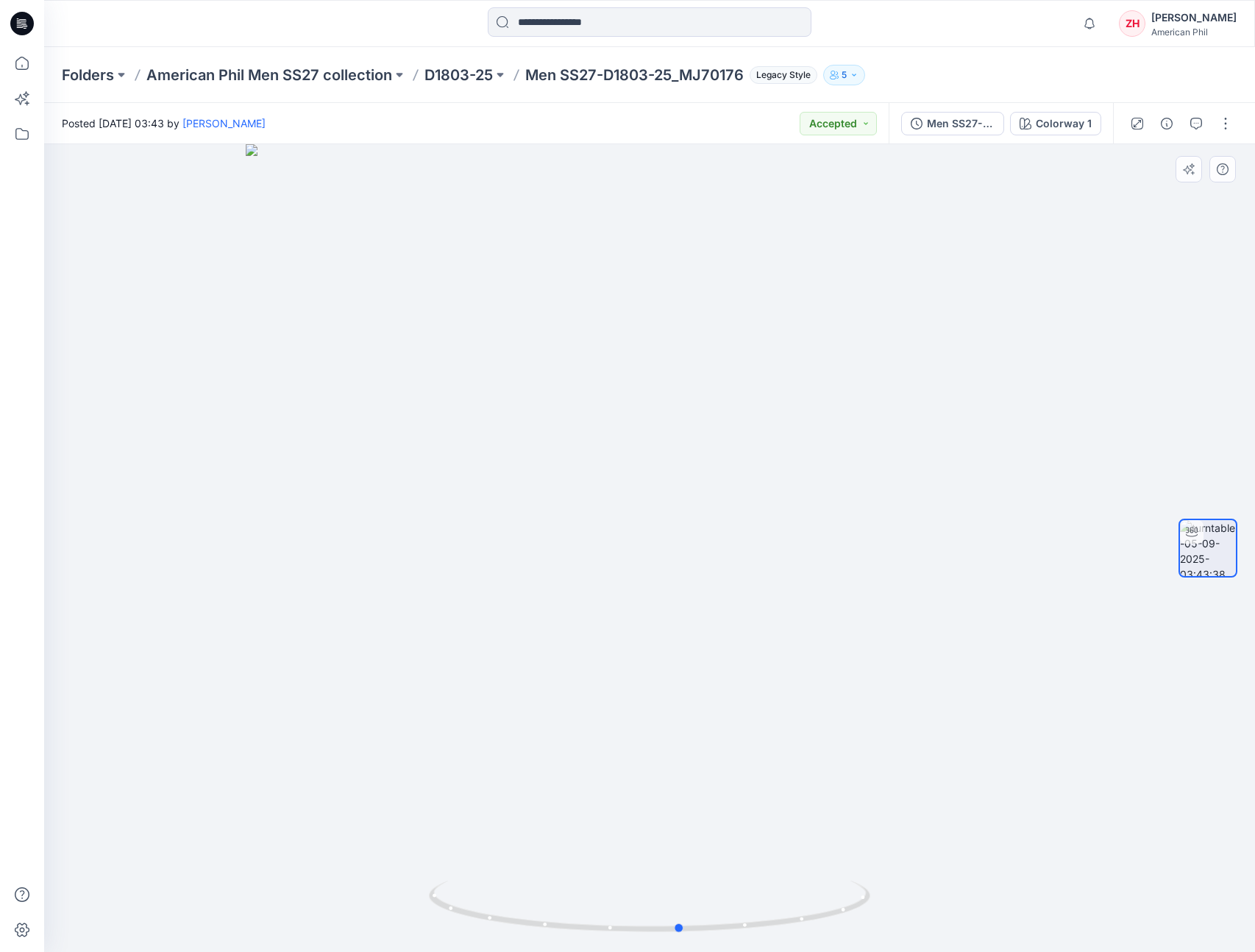
drag, startPoint x: 849, startPoint y: 716, endPoint x: 464, endPoint y: 652, distance: 390.3
click at [447, 654] on div at bounding box center [650, 548] width 1212 height 807
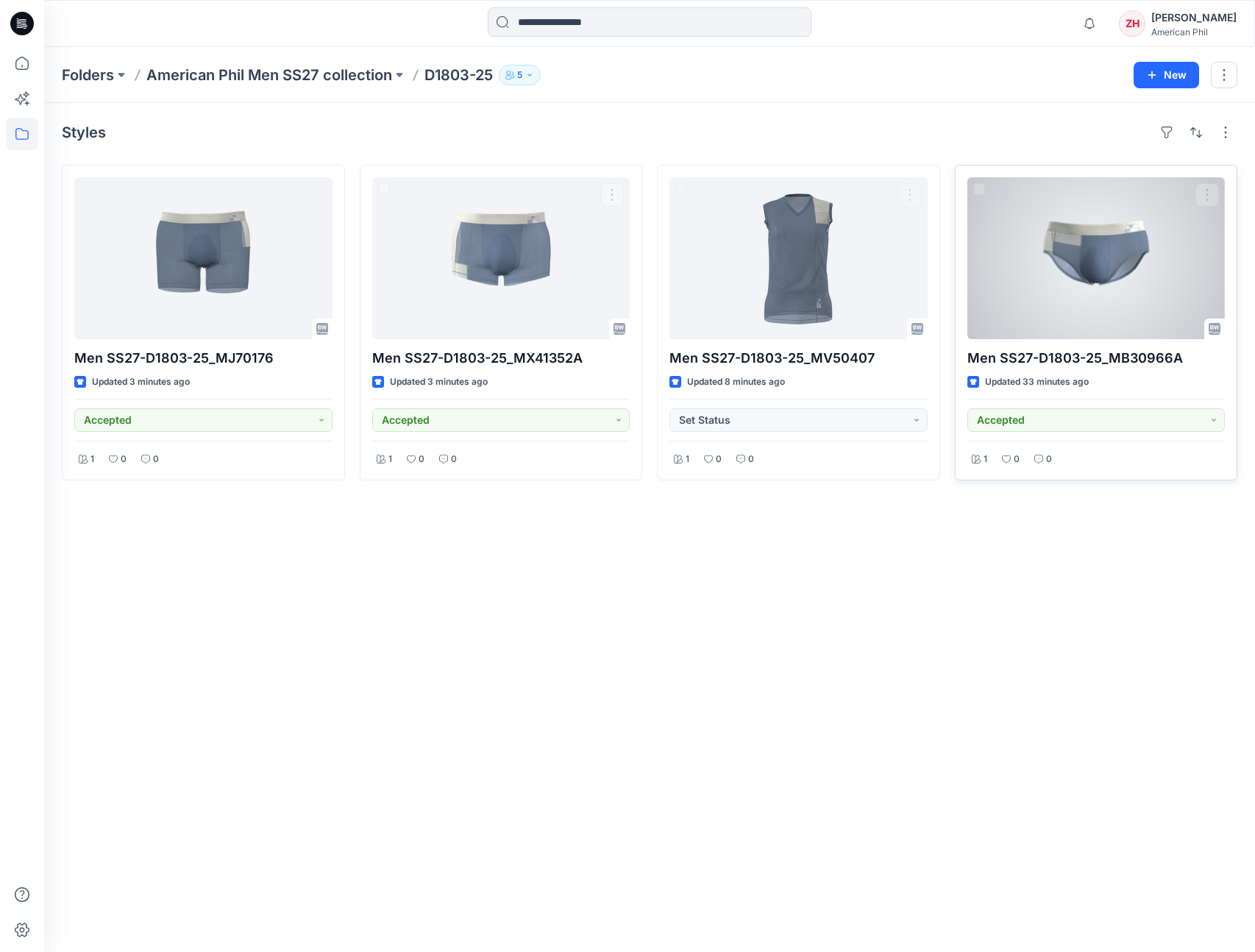
click at [1145, 265] on div at bounding box center [1097, 257] width 258 height 162
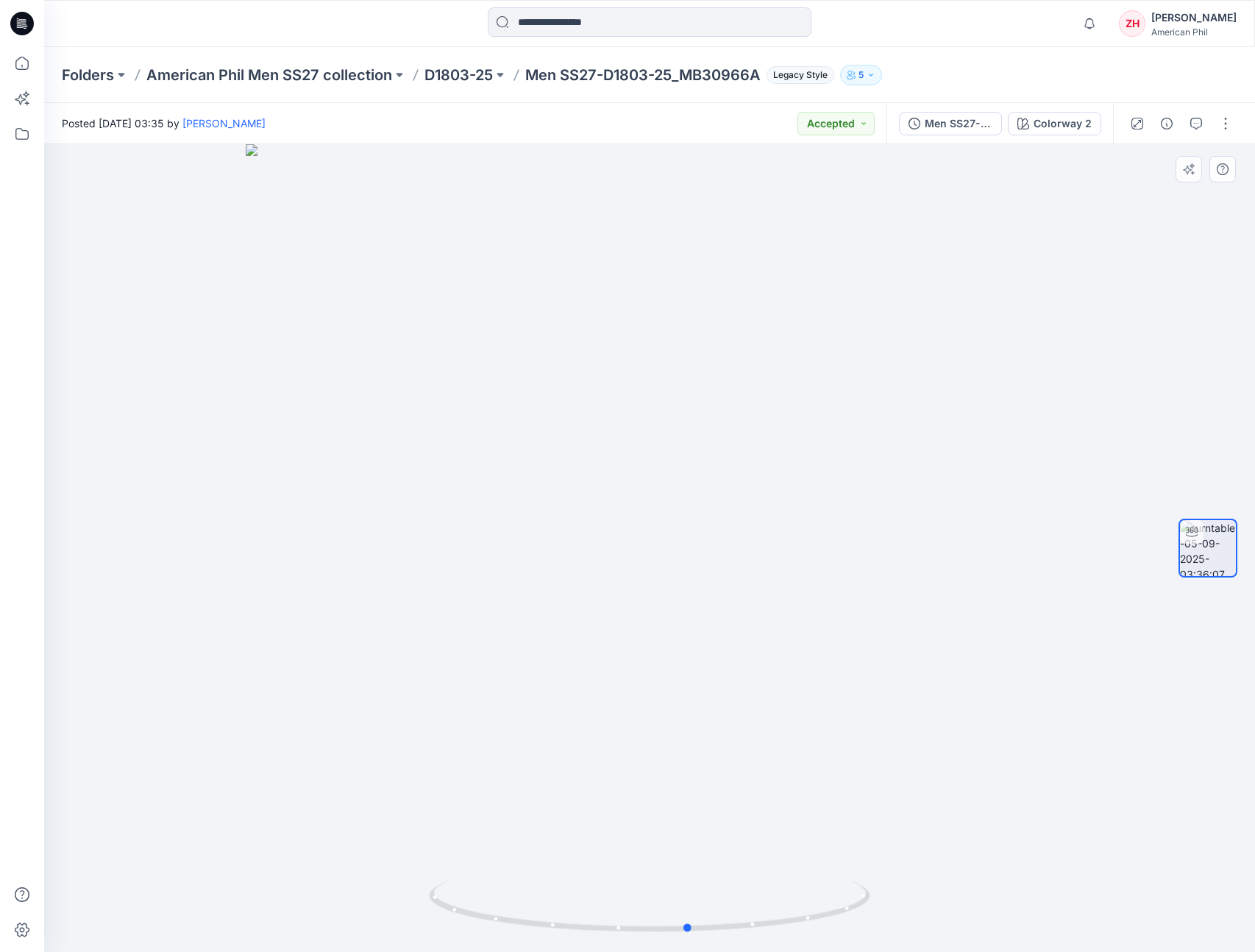
drag, startPoint x: 926, startPoint y: 496, endPoint x: 539, endPoint y: 474, distance: 387.6
click at [529, 474] on div at bounding box center [650, 548] width 1212 height 807
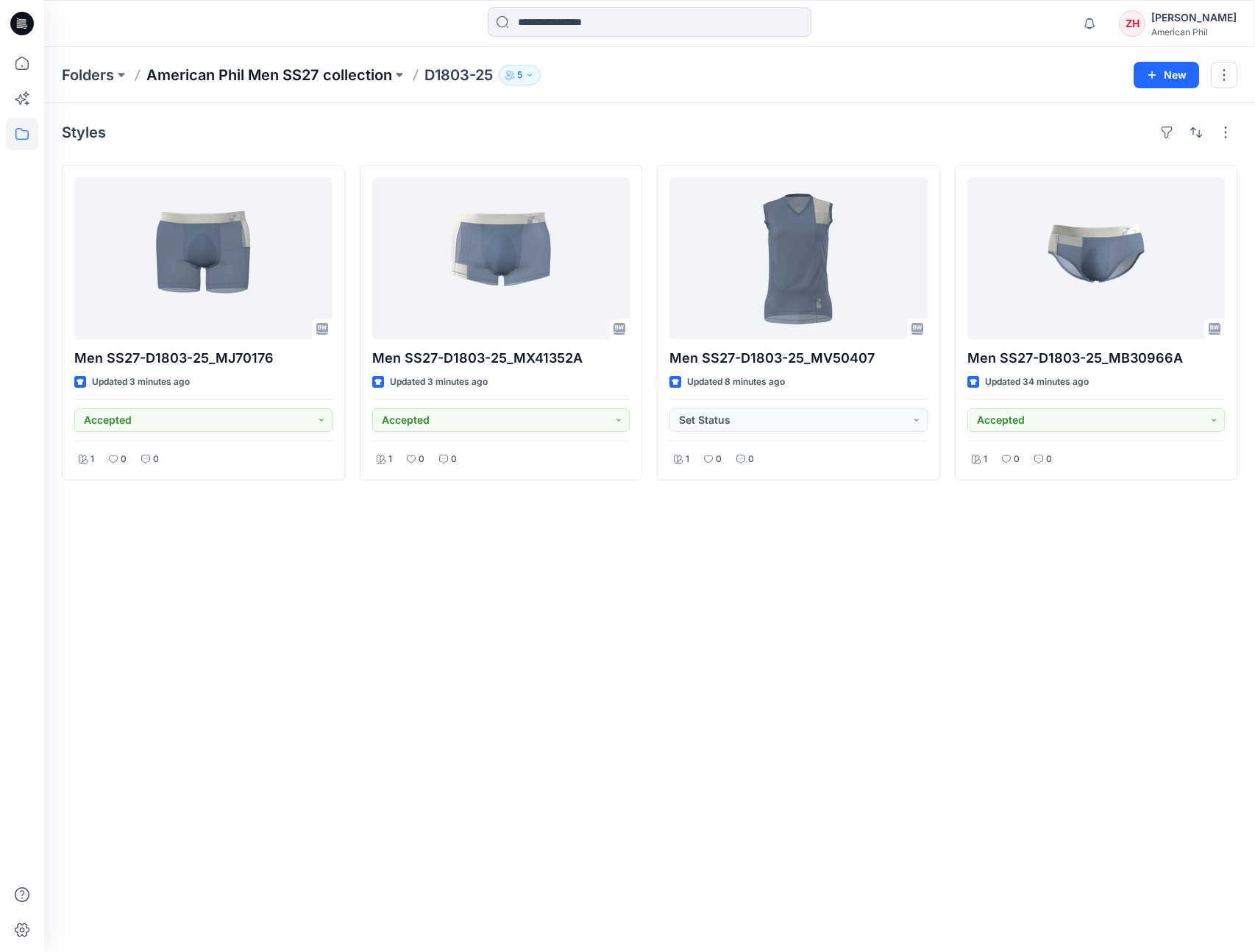
click at [327, 70] on p "American Phil Men SS27 collection" at bounding box center [269, 75] width 246 height 21
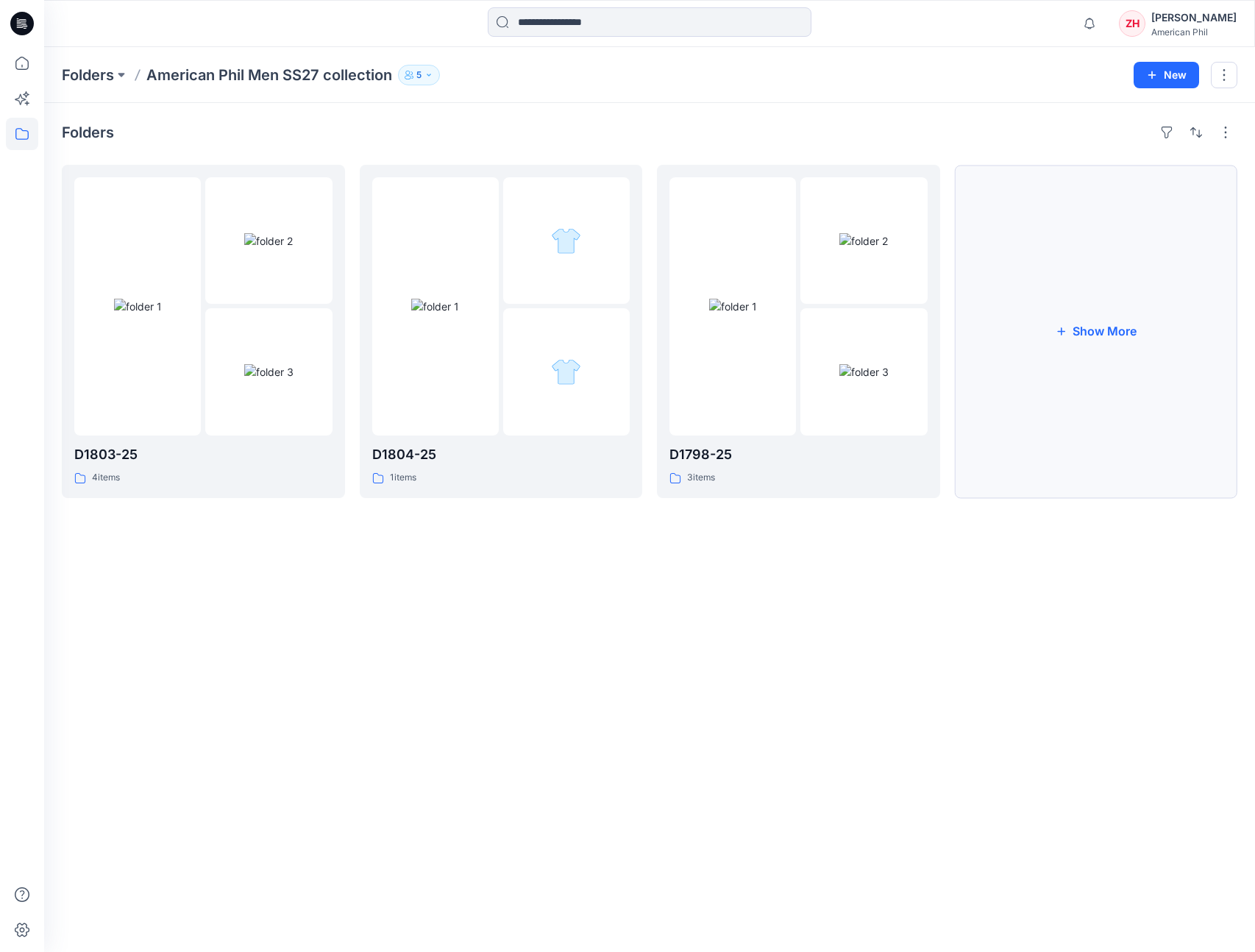
click at [1065, 288] on button "Show More" at bounding box center [1097, 331] width 284 height 333
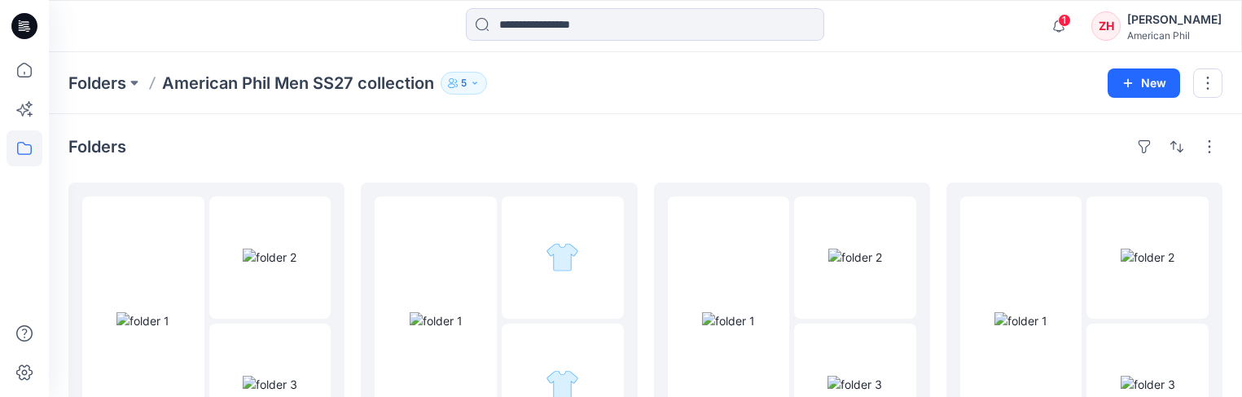
click at [1071, 20] on span "1" at bounding box center [1064, 20] width 13 height 13
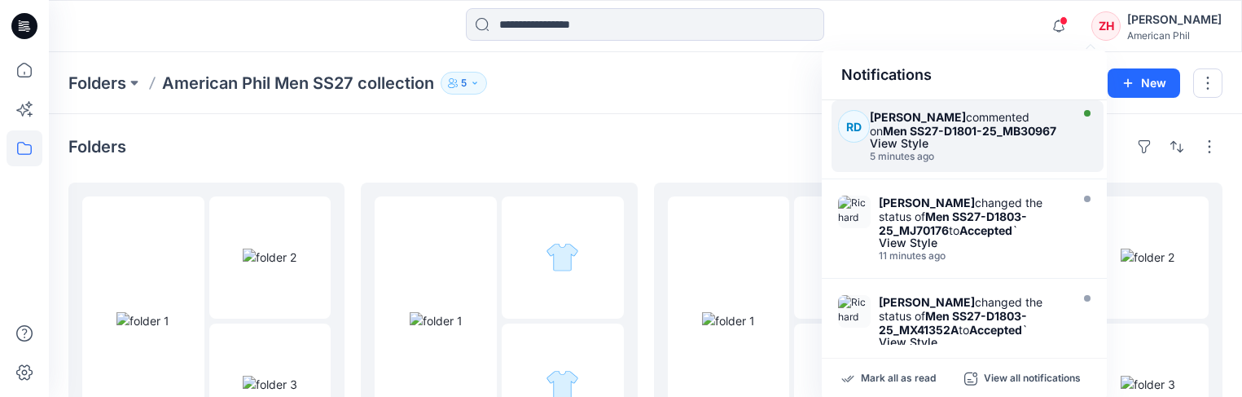
click at [1005, 114] on div "[PERSON_NAME] commented on Men SS27-D1801-25_MB30967" at bounding box center [967, 124] width 195 height 28
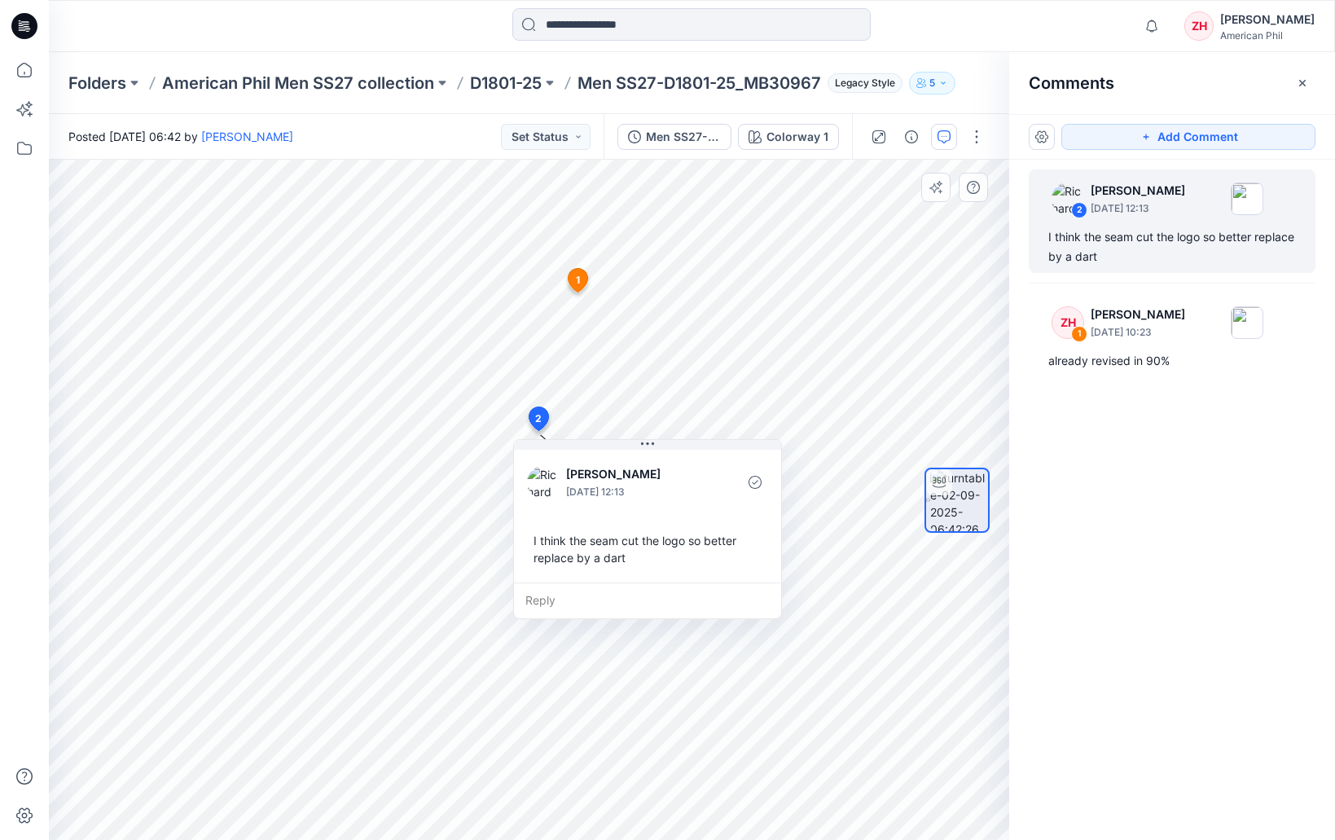
click at [626, 598] on div "Reply" at bounding box center [647, 600] width 267 height 36
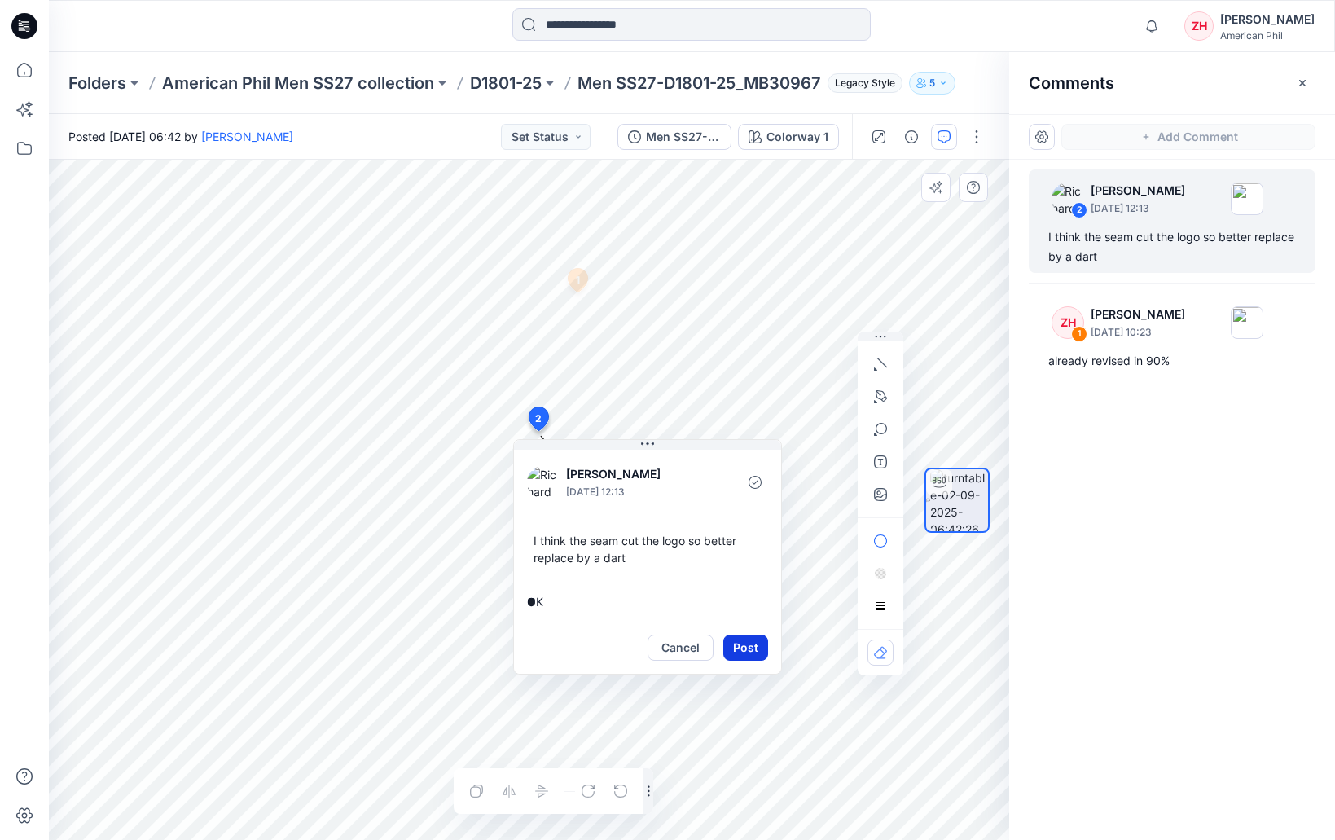
type textarea "**"
click at [757, 643] on button "Post" at bounding box center [745, 647] width 45 height 26
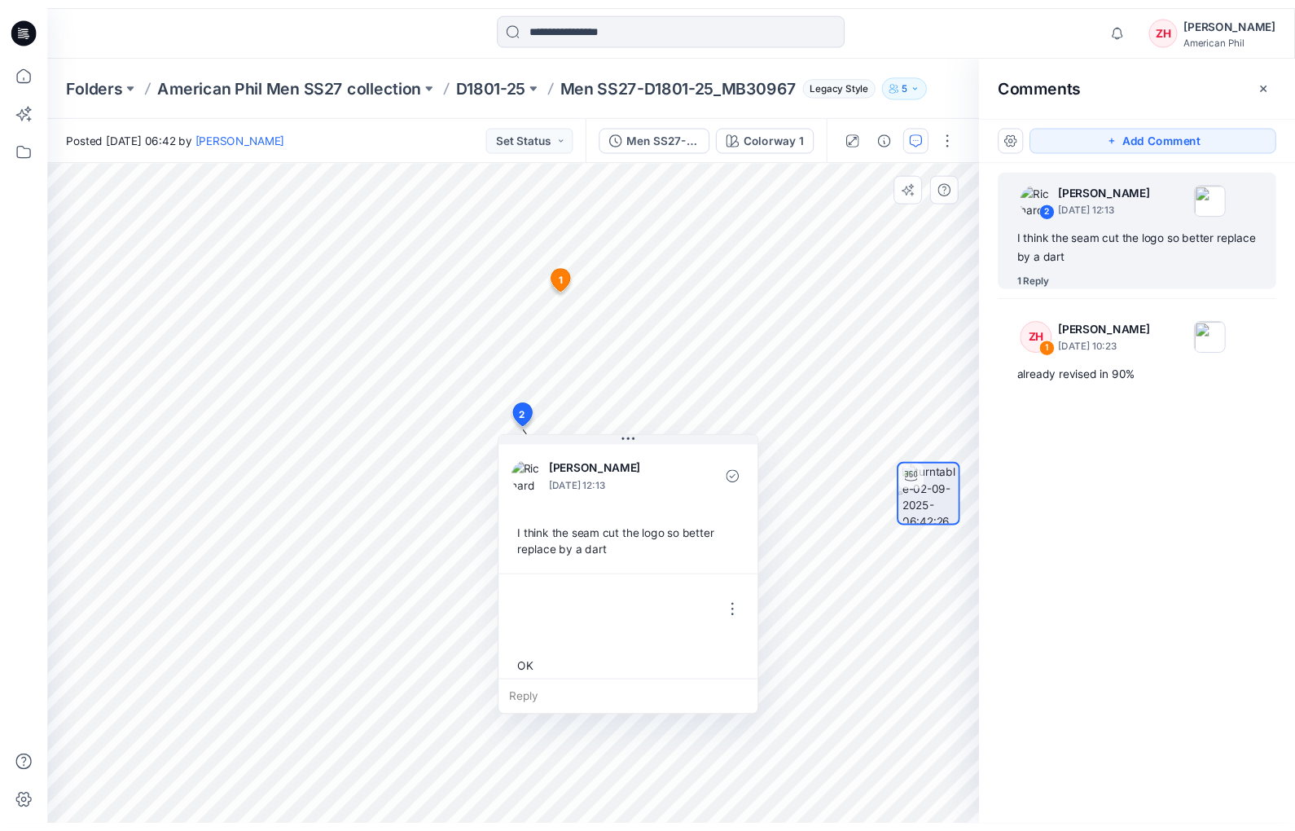
scroll to position [11, 0]
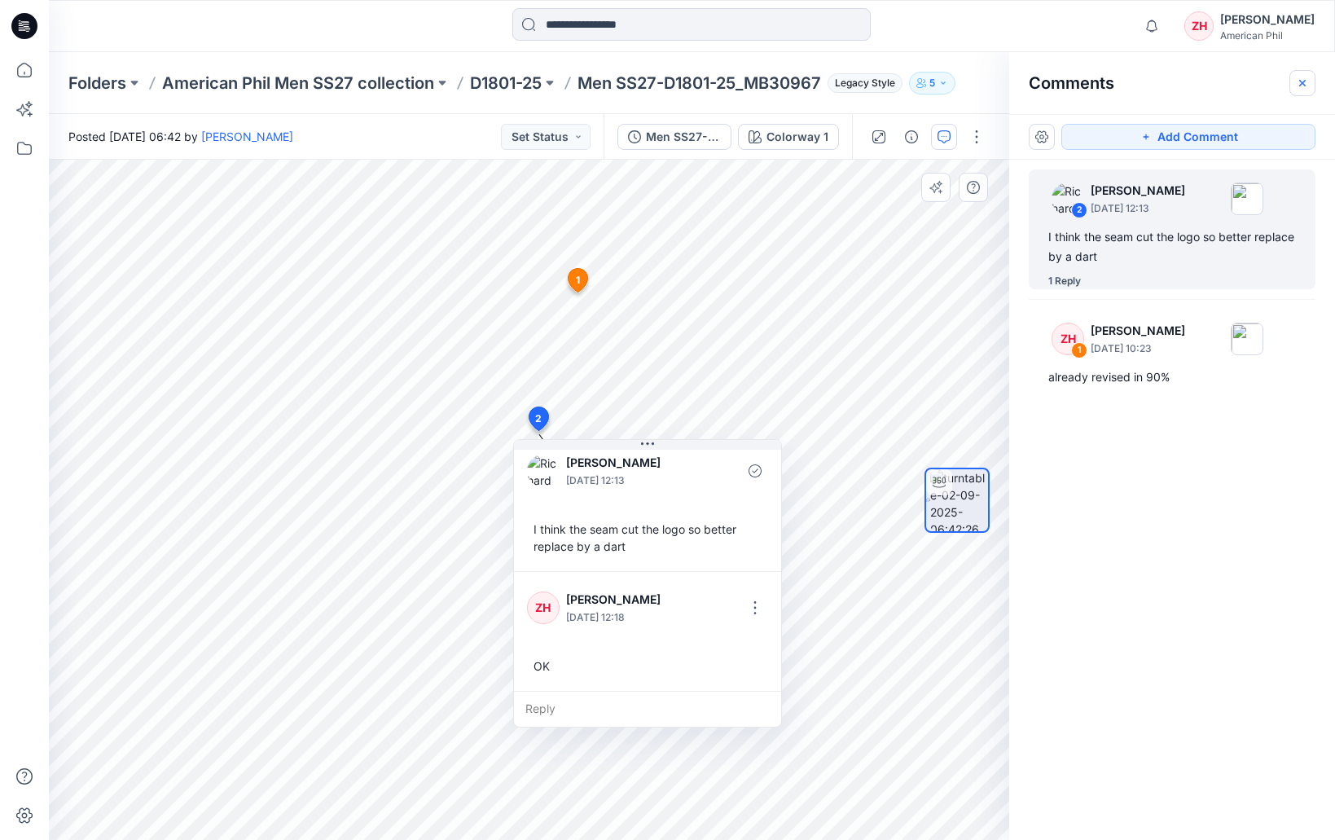
click at [1297, 81] on icon "button" at bounding box center [1302, 83] width 13 height 13
